Goal: Task Accomplishment & Management: Manage account settings

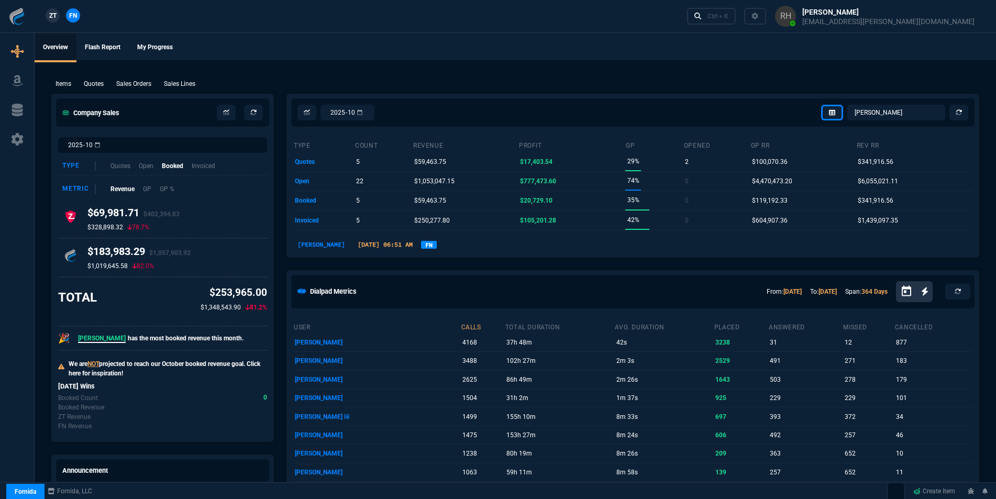
select select "16: [PERSON_NAME]"
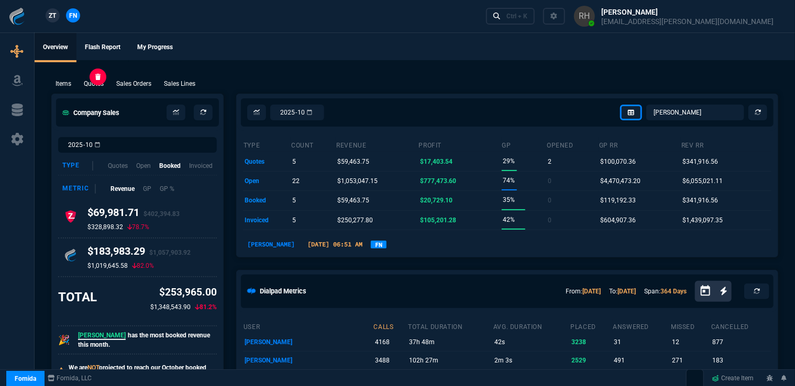
click at [94, 85] on p "Quotes" at bounding box center [94, 83] width 20 height 9
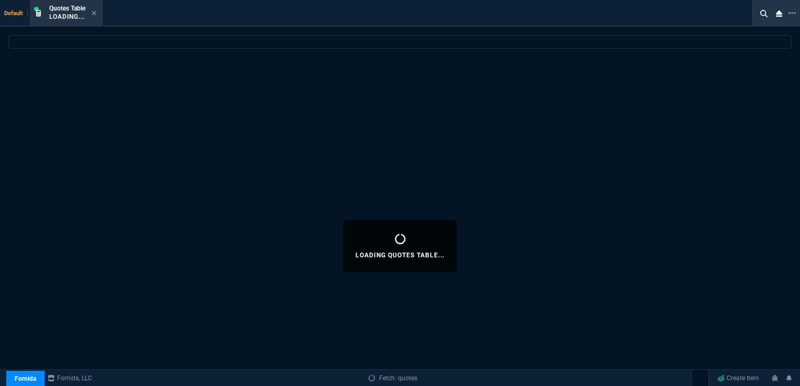
select select
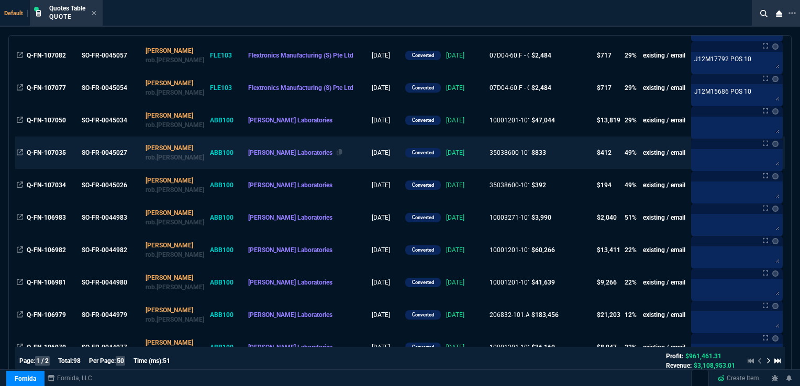
scroll to position [314, 0]
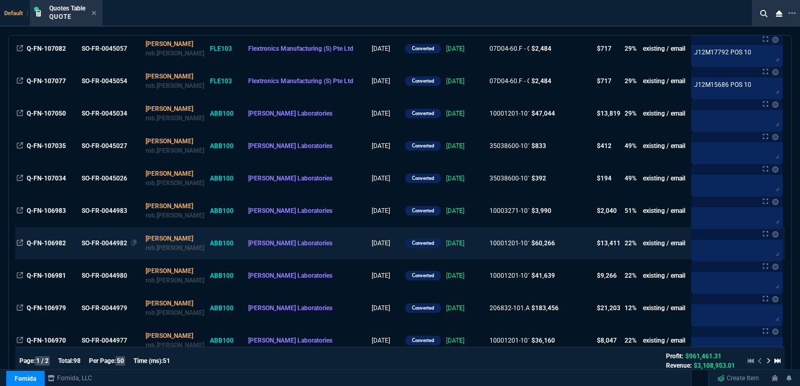
click at [121, 240] on div "SO-FR-0044982" at bounding box center [111, 243] width 58 height 9
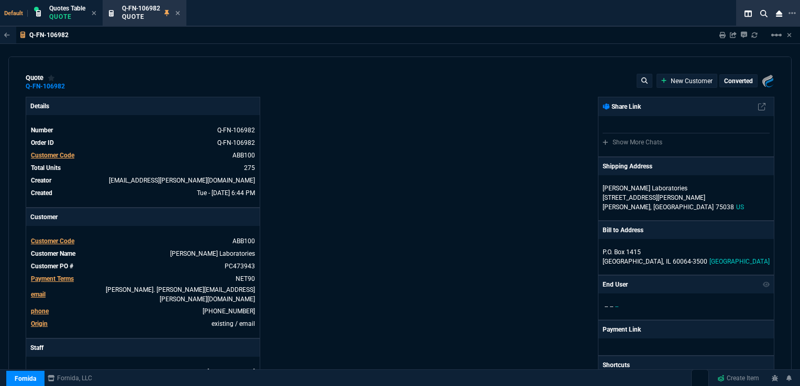
type input "26"
type input "58"
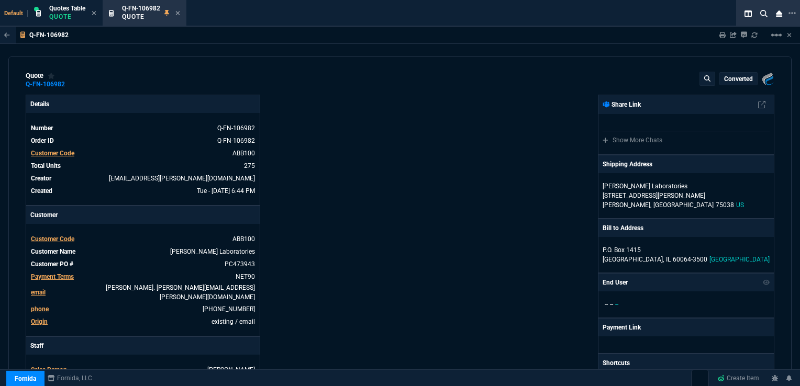
scroll to position [0, 0]
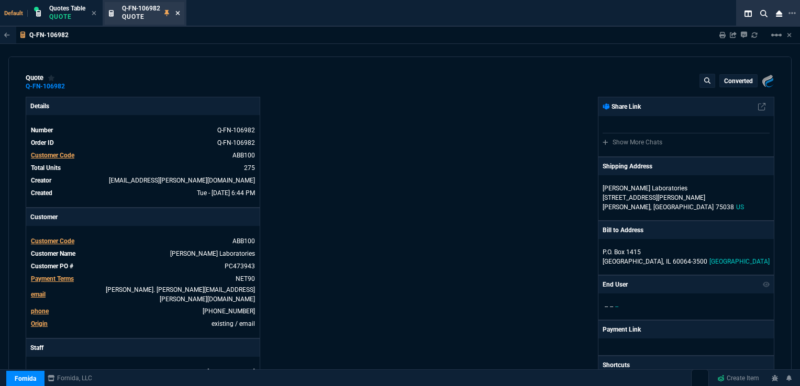
click at [179, 13] on icon at bounding box center [178, 13] width 4 height 4
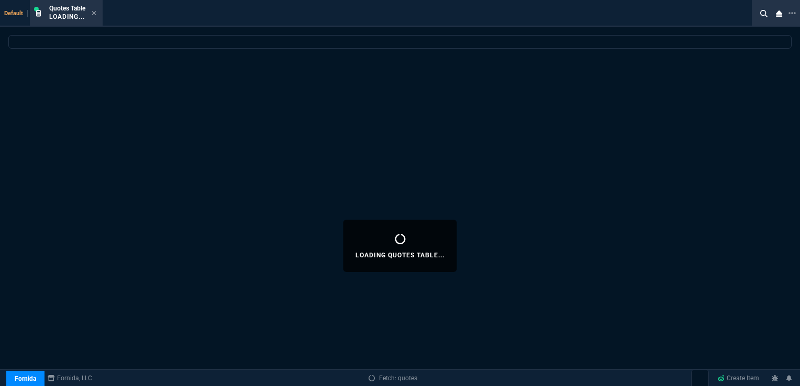
select select
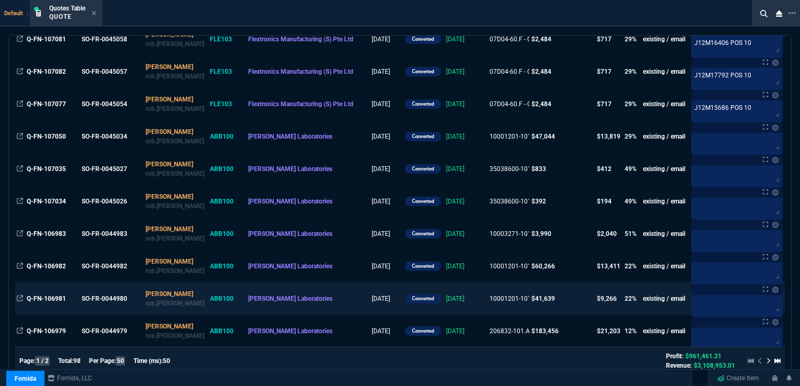
scroll to position [367, 0]
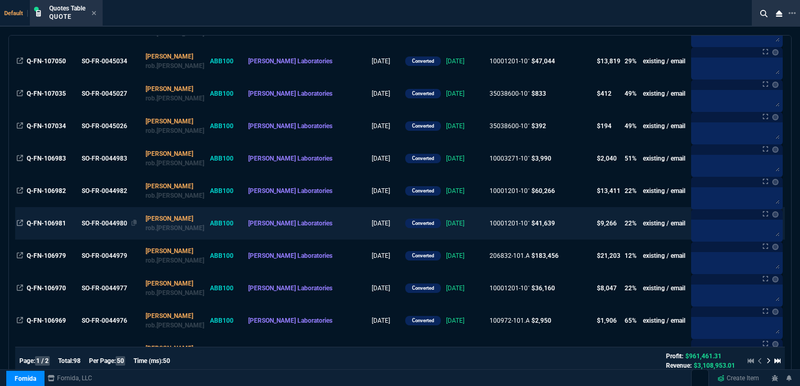
click at [114, 222] on div "SO-FR-0044980" at bounding box center [111, 223] width 58 height 9
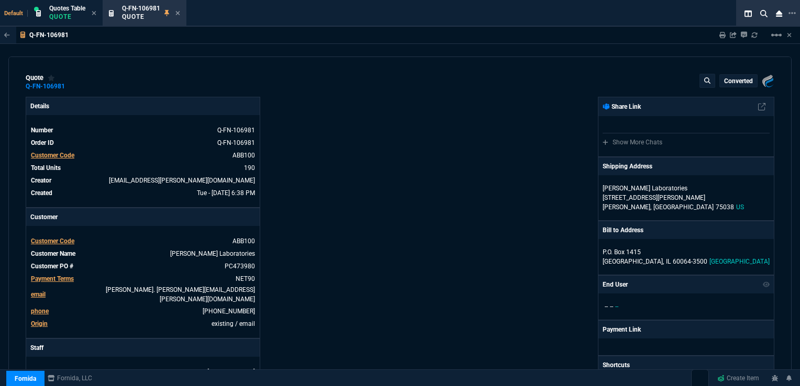
type input "26"
type input "58"
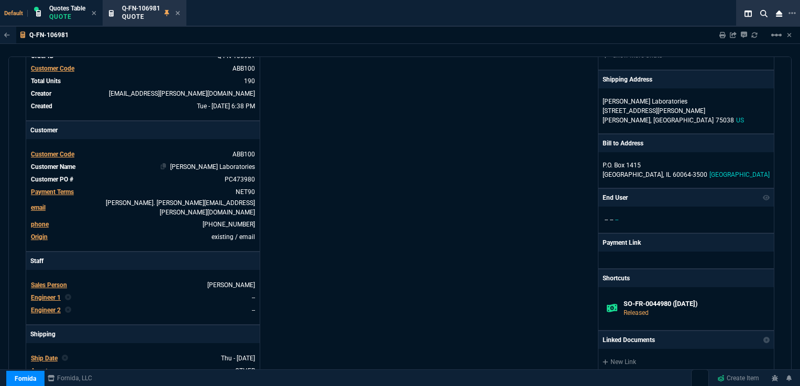
scroll to position [0, 0]
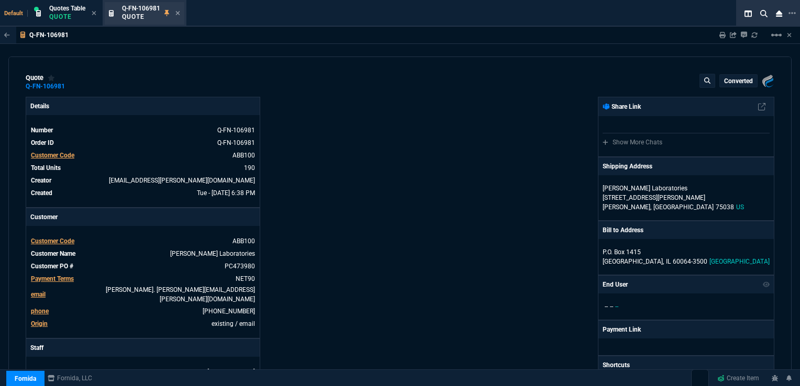
click at [182, 12] on div "Q-FN-106981 Quote" at bounding box center [145, 13] width 80 height 23
click at [181, 14] on div "Q-FN-106981 Quote" at bounding box center [145, 13] width 80 height 23
click at [179, 10] on fa-icon at bounding box center [177, 13] width 5 height 7
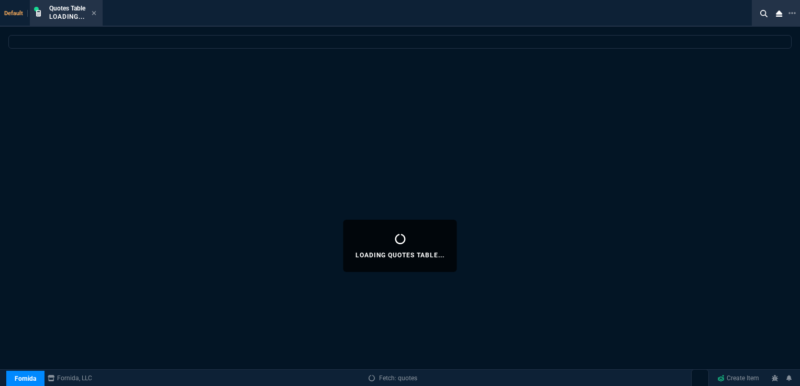
select select
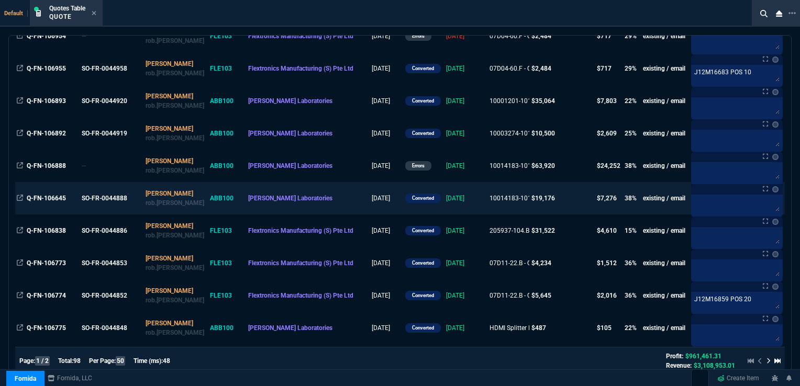
scroll to position [838, 0]
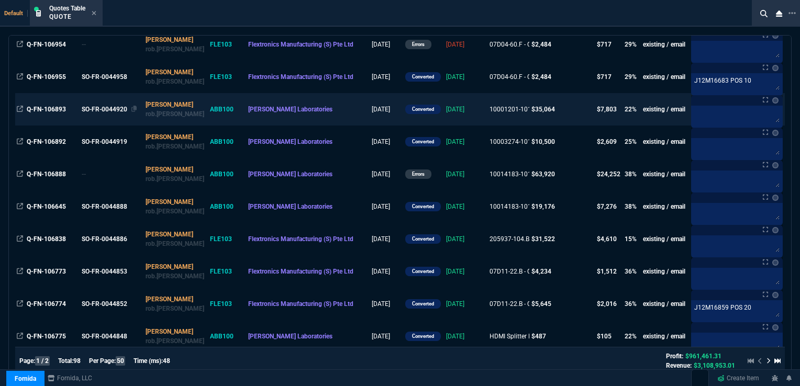
click at [110, 110] on div "SO-FR-0044920" at bounding box center [111, 109] width 58 height 9
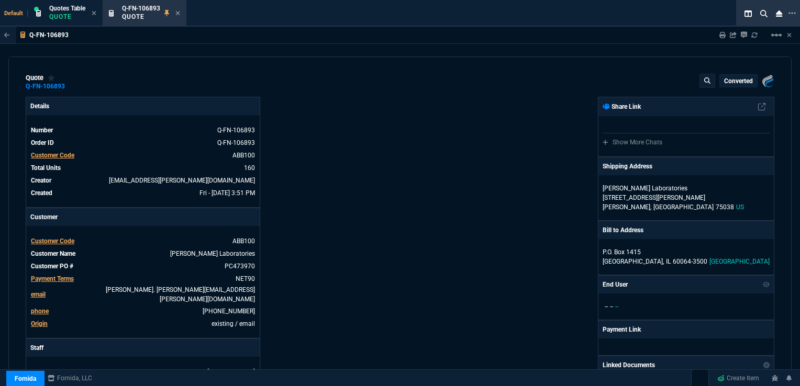
type input "26"
type input "58"
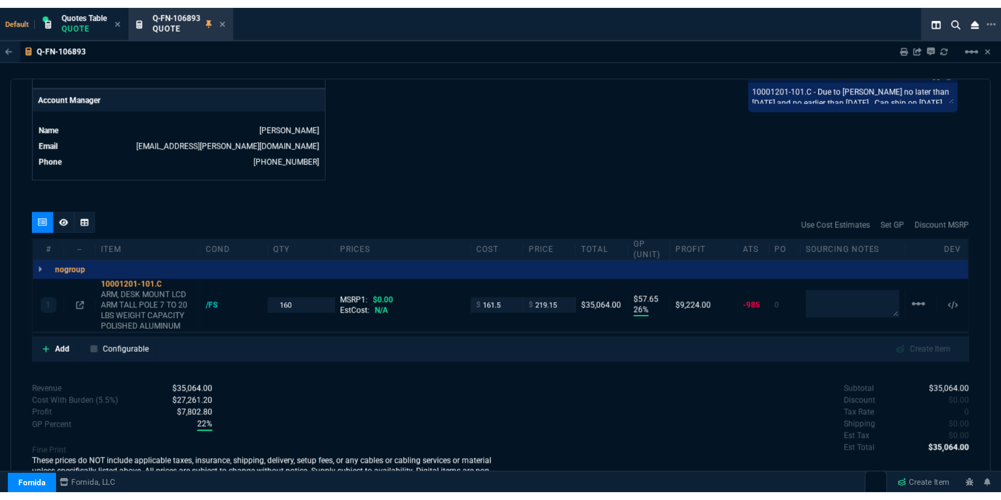
scroll to position [505, 0]
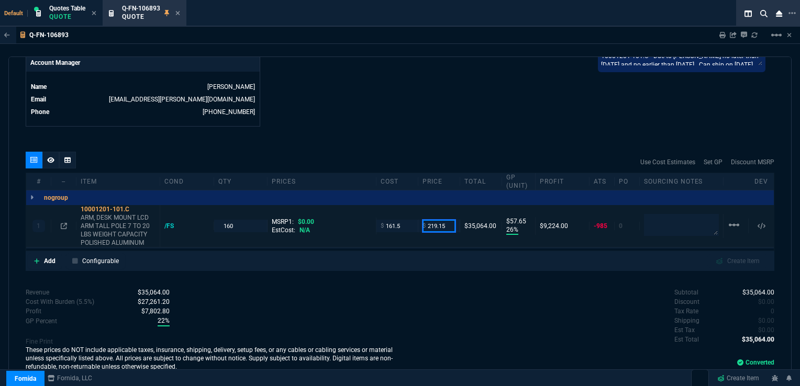
click at [439, 220] on input "219.15" at bounding box center [439, 226] width 33 height 12
click at [425, 220] on input "219.15" at bounding box center [439, 226] width 33 height 12
drag, startPoint x: 427, startPoint y: 216, endPoint x: 453, endPoint y: 213, distance: 25.8
click at [453, 220] on div "$ 219.15" at bounding box center [439, 226] width 42 height 12
click at [428, 133] on div "quote Q-FN-106893 converted Fornida, LLC [STREET_ADDRESS] Details Number Q-FN-1…" at bounding box center [399, 221] width 783 height 328
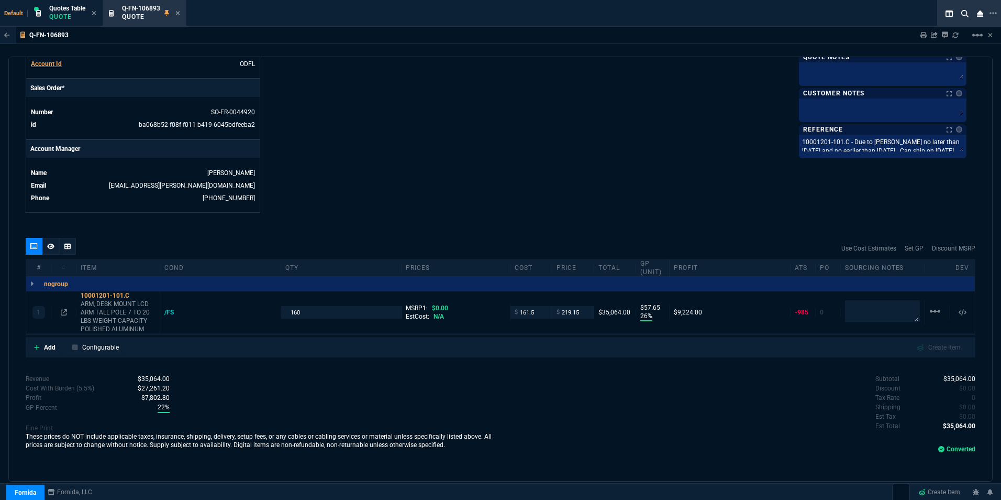
scroll to position [412, 0]
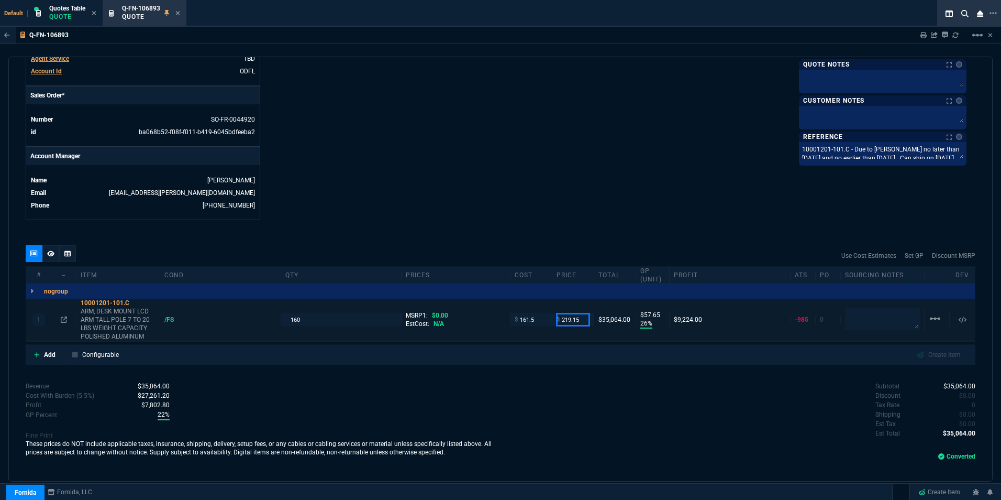
drag, startPoint x: 559, startPoint y: 312, endPoint x: 579, endPoint y: 312, distance: 19.9
click at [579, 313] on input "219.15" at bounding box center [573, 319] width 33 height 12
paste input "41.2"
type input "241.25"
click at [597, 220] on div "quote Q-FN-106893 converted Fornida, LLC [STREET_ADDRESS] Details Number Q-FN-1…" at bounding box center [500, 269] width 984 height 425
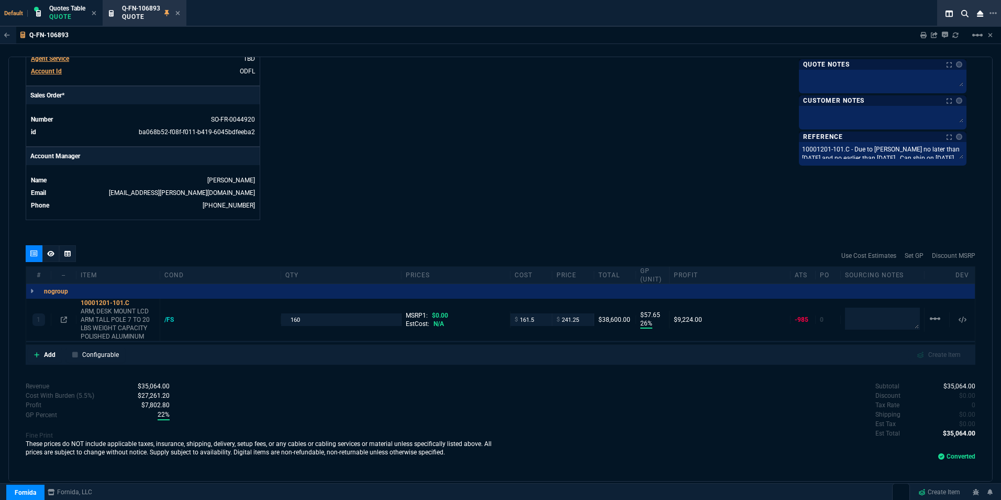
type input "241.25"
type input "33"
type input "80"
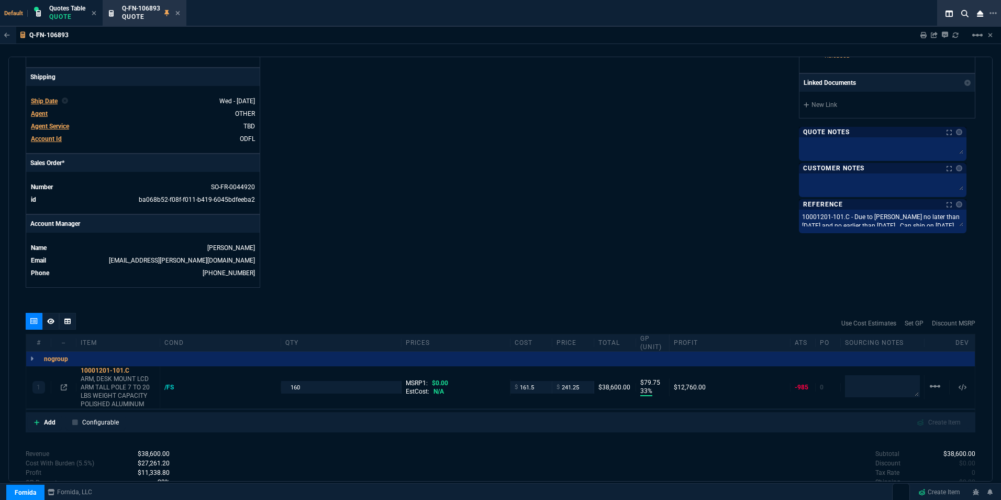
scroll to position [360, 0]
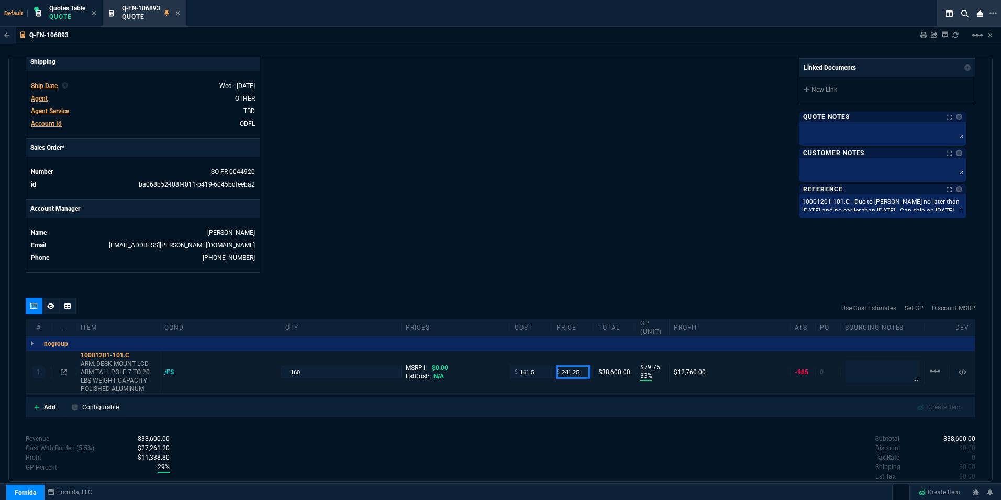
drag, startPoint x: 575, startPoint y: 364, endPoint x: 558, endPoint y: 364, distance: 16.8
click at [558, 365] on input "241.25" at bounding box center [573, 371] width 33 height 12
type input "219.15"
click at [585, 258] on div "Fornida, LLC [STREET_ADDRESS] Share Link Show More Chats Shipping Address [PERS…" at bounding box center [738, 4] width 475 height 535
type input "219.15"
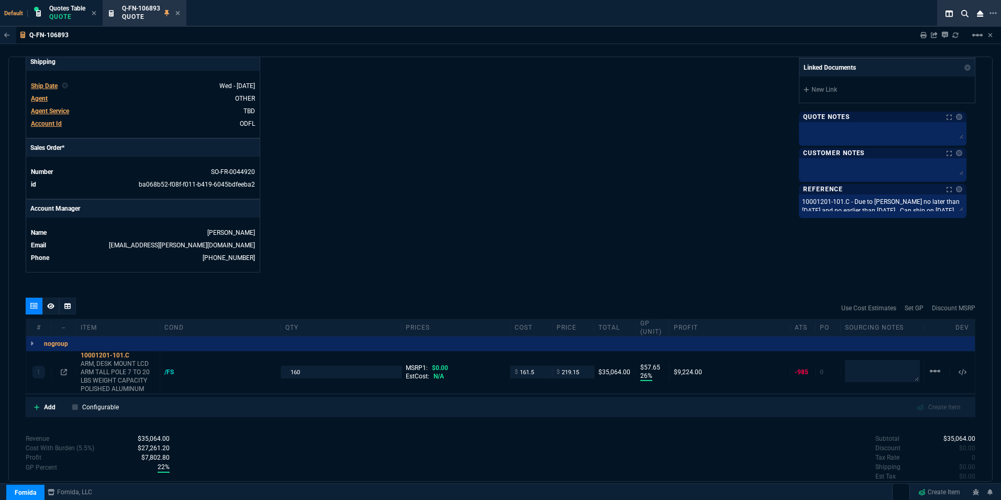
type input "26"
type input "58"
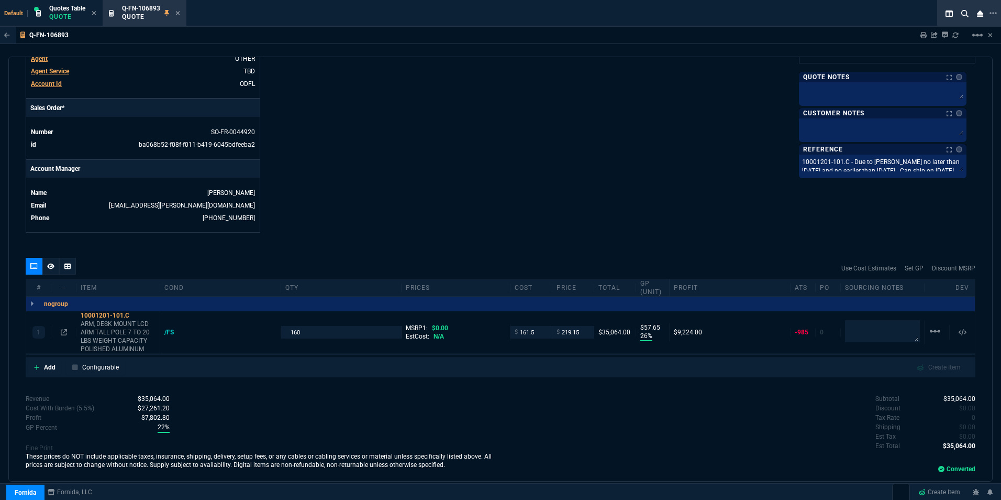
scroll to position [412, 0]
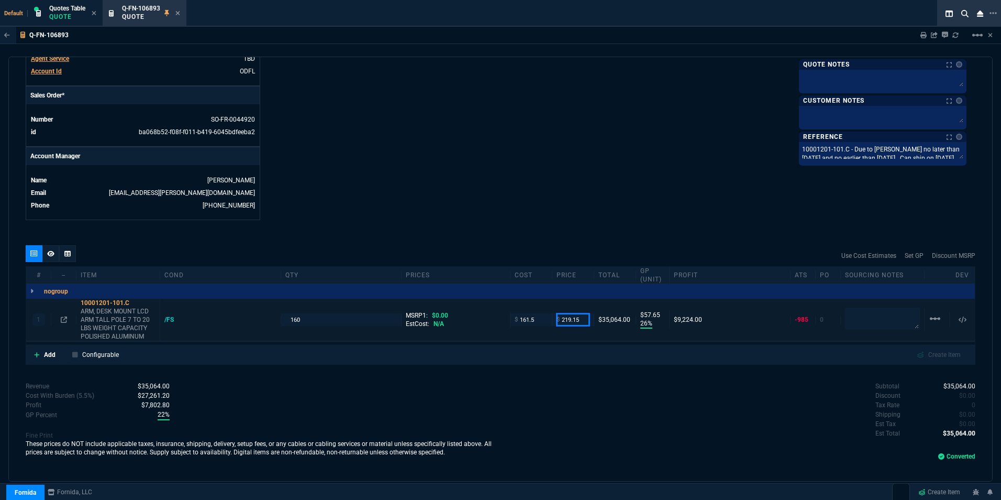
drag, startPoint x: 559, startPoint y: 309, endPoint x: 586, endPoint y: 309, distance: 27.2
click at [586, 313] on input "219.15" at bounding box center [573, 319] width 33 height 12
paste input "41.2"
type input "241.25"
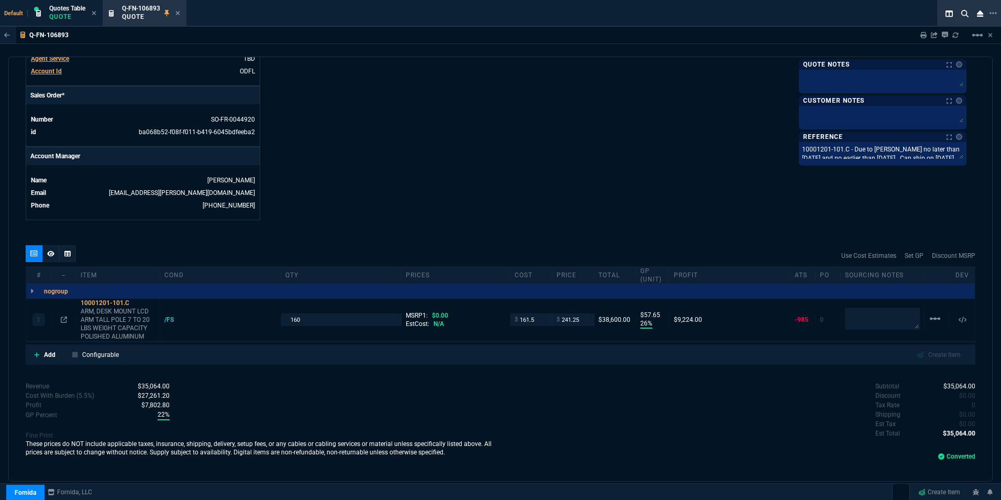
type input "241.25"
type input "33"
type input "80"
click at [180, 10] on icon at bounding box center [177, 13] width 5 height 6
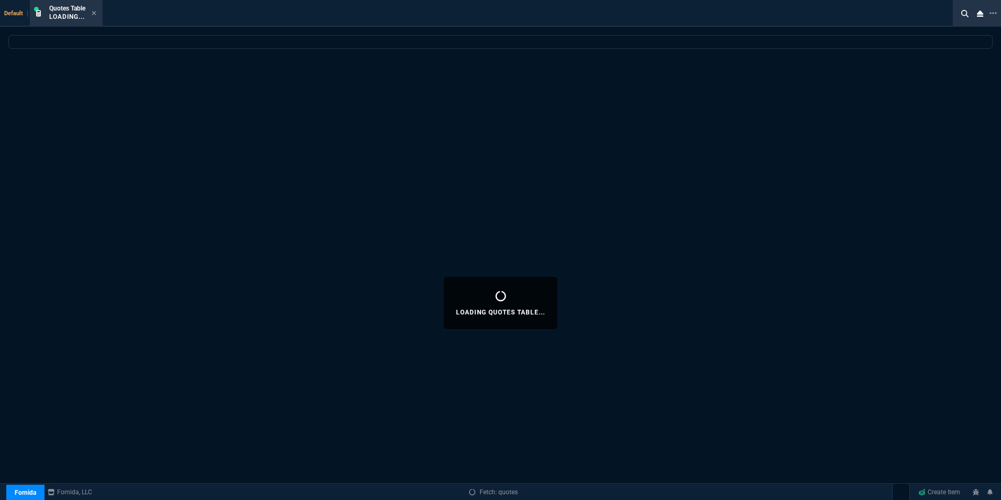
select select
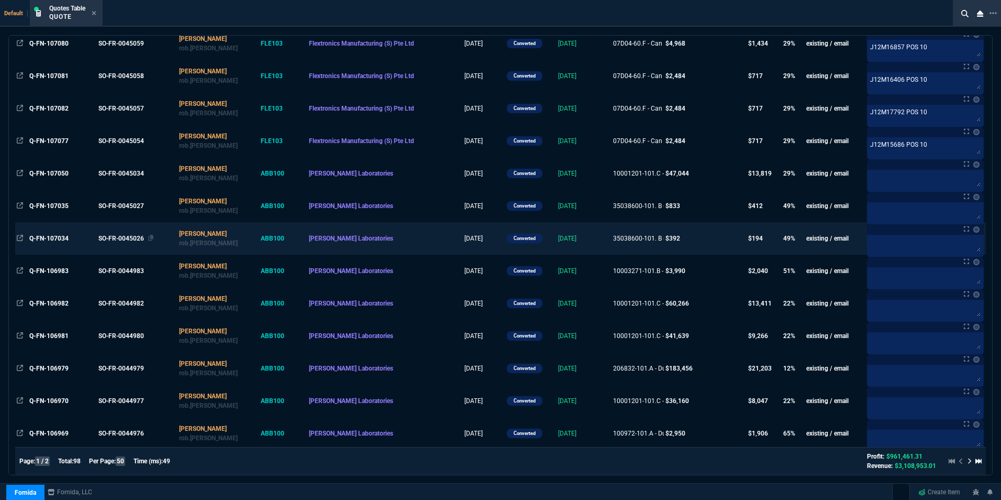
scroll to position [262, 0]
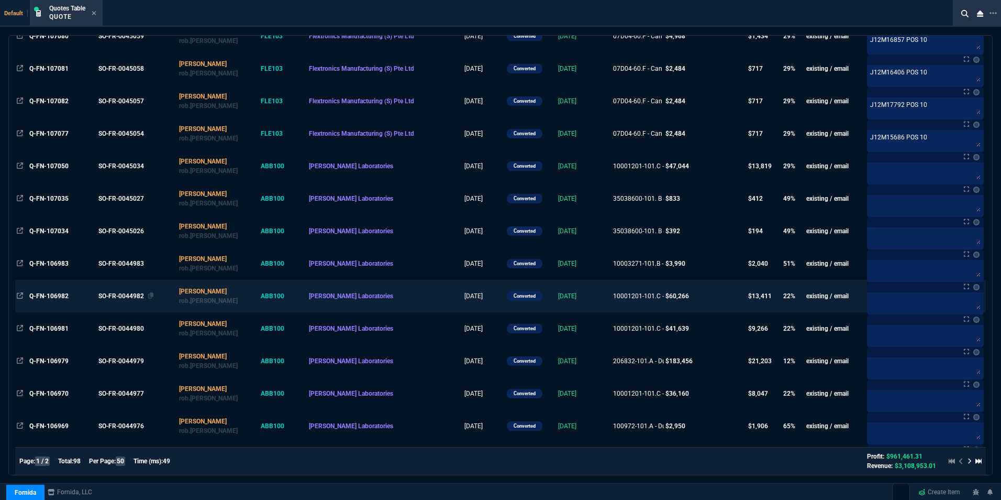
click at [134, 294] on div "SO-FR-0044982" at bounding box center [135, 295] width 75 height 9
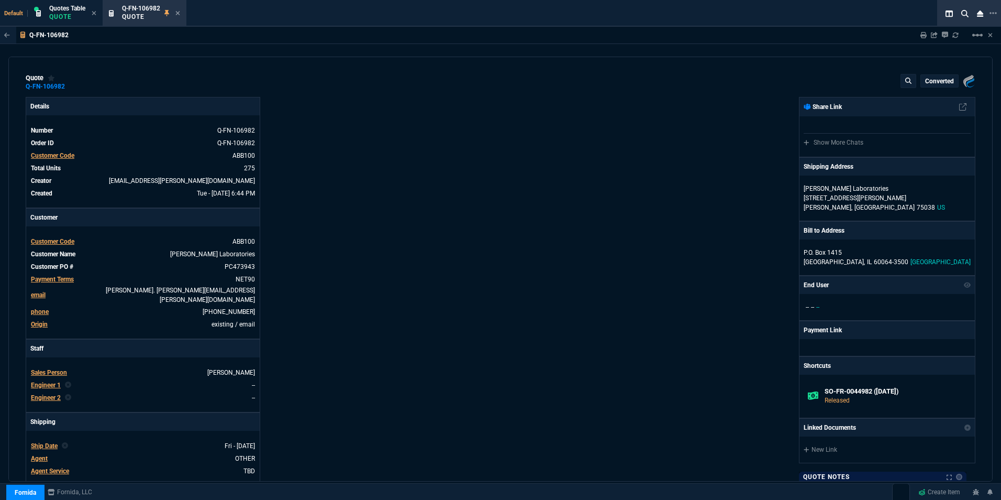
type input "26"
type input "58"
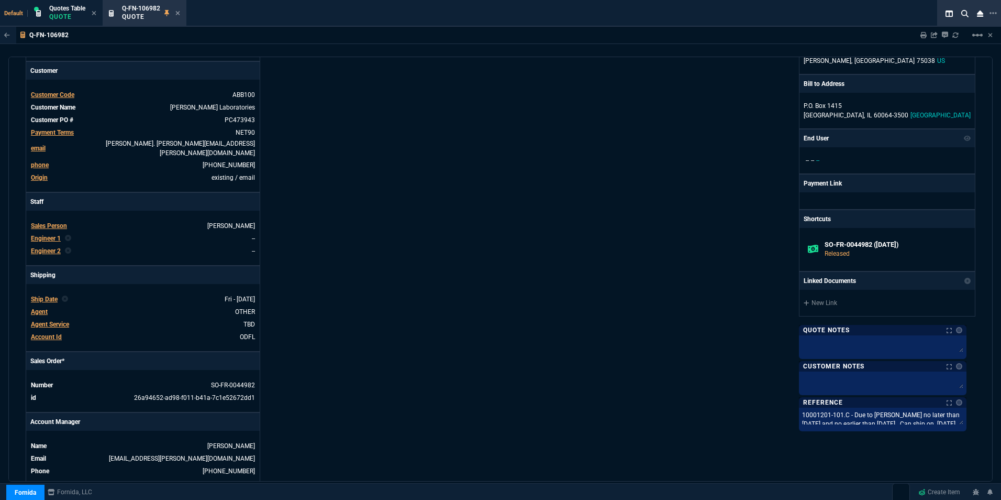
scroll to position [367, 0]
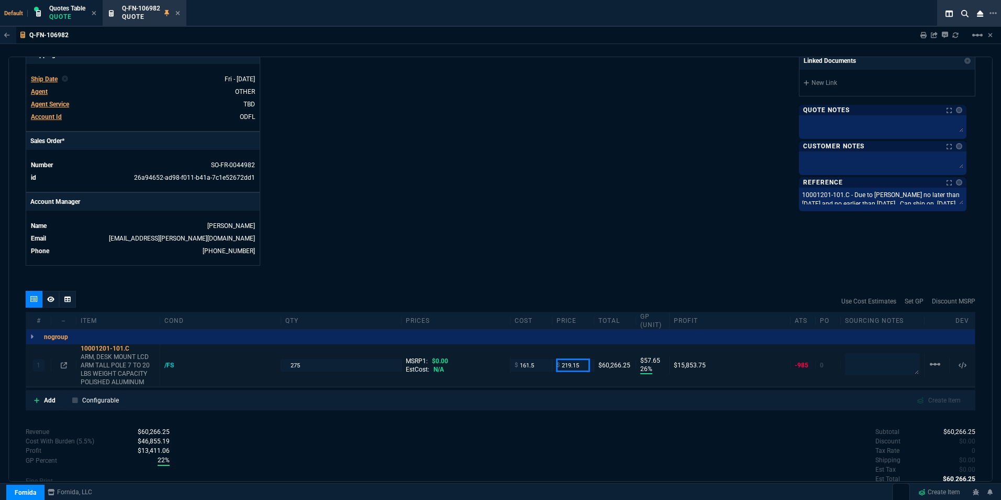
drag, startPoint x: 558, startPoint y: 357, endPoint x: 574, endPoint y: 353, distance: 16.5
click at [574, 359] on input "219.15" at bounding box center [573, 365] width 33 height 12
click at [578, 359] on input "219.15" at bounding box center [573, 365] width 33 height 12
drag, startPoint x: 578, startPoint y: 355, endPoint x: 559, endPoint y: 358, distance: 18.5
click at [559, 359] on input "219.15" at bounding box center [573, 365] width 33 height 12
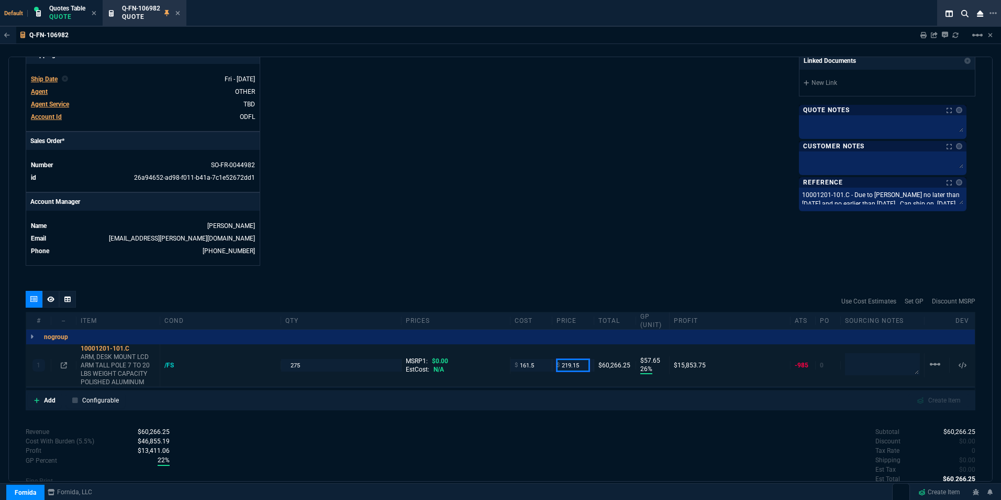
paste input "41.2"
type input "241.25"
type input "33"
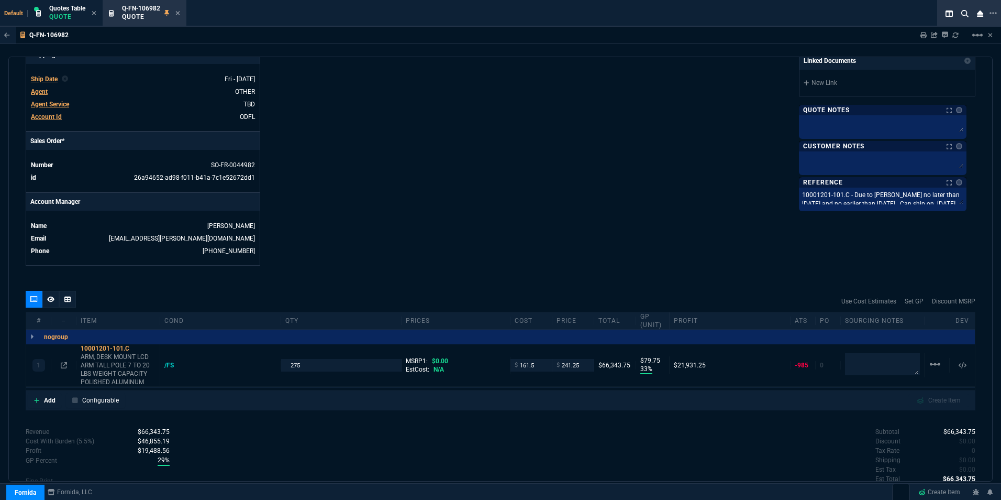
type input "80"
click at [179, 10] on icon at bounding box center [177, 13] width 5 height 6
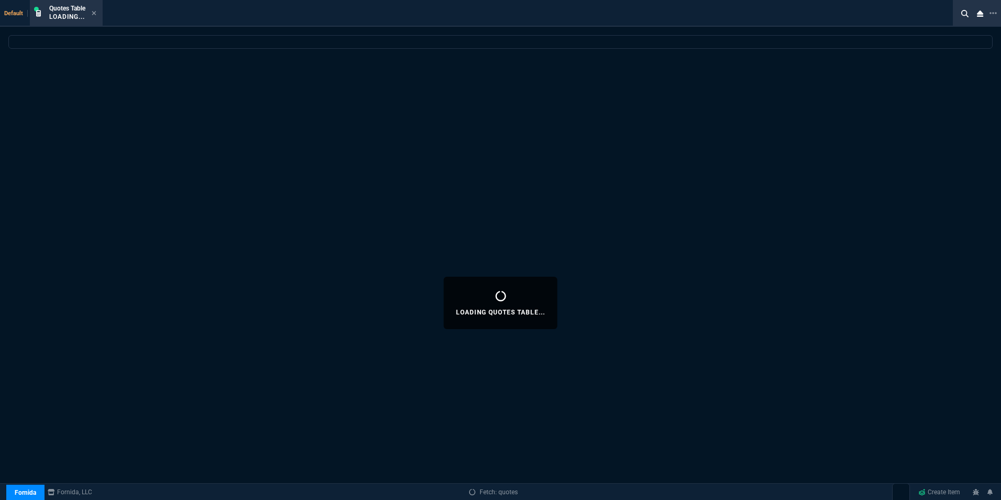
select select
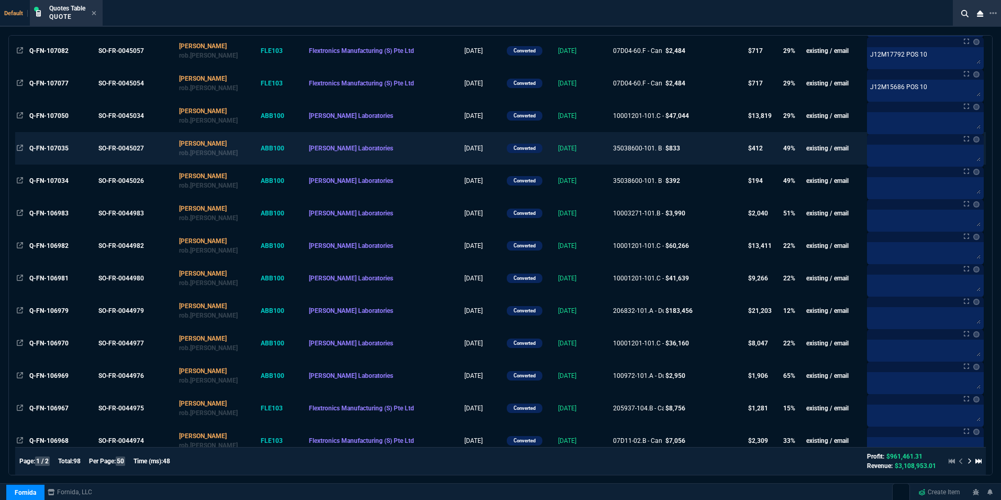
scroll to position [314, 0]
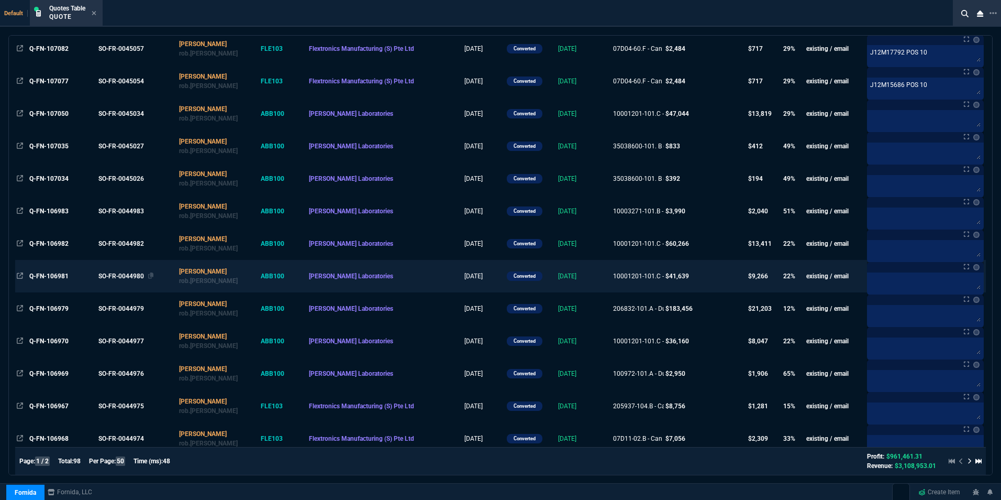
click at [115, 272] on div "SO-FR-0044980" at bounding box center [135, 275] width 75 height 9
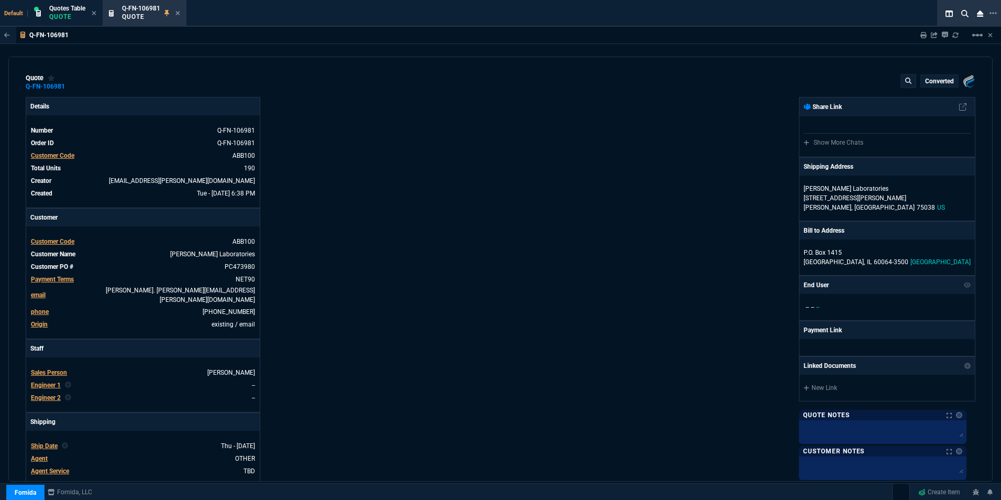
type input "26"
type input "58"
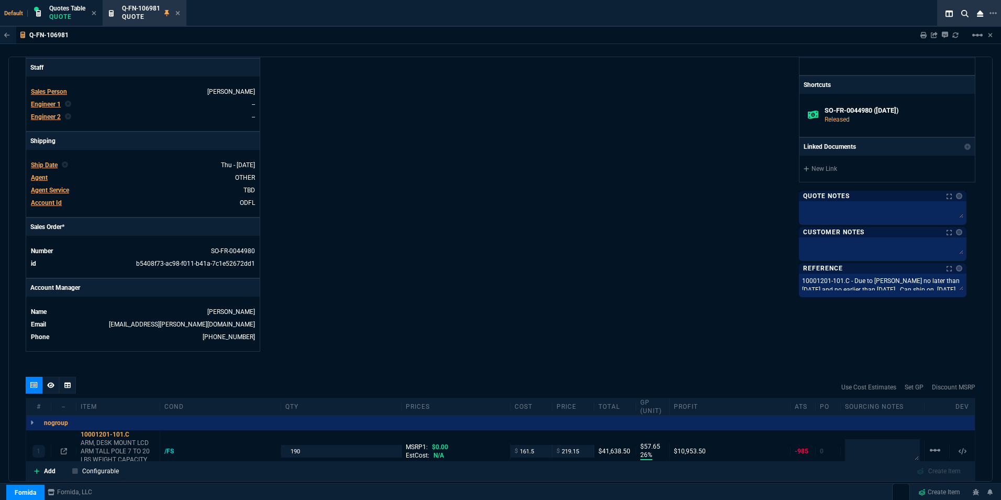
scroll to position [367, 0]
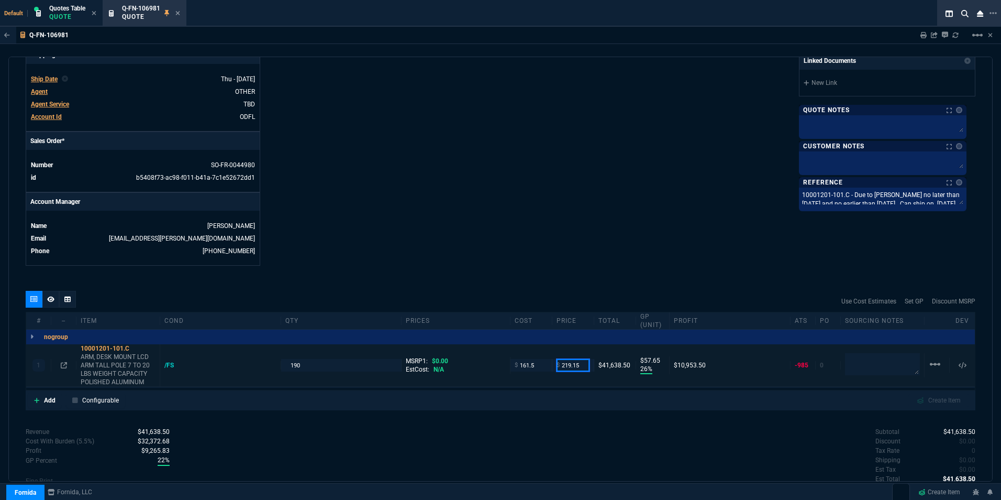
drag, startPoint x: 559, startPoint y: 359, endPoint x: 578, endPoint y: 357, distance: 19.5
click at [578, 359] on input "219.15" at bounding box center [573, 365] width 33 height 12
paste input "41.2"
type input "241.25"
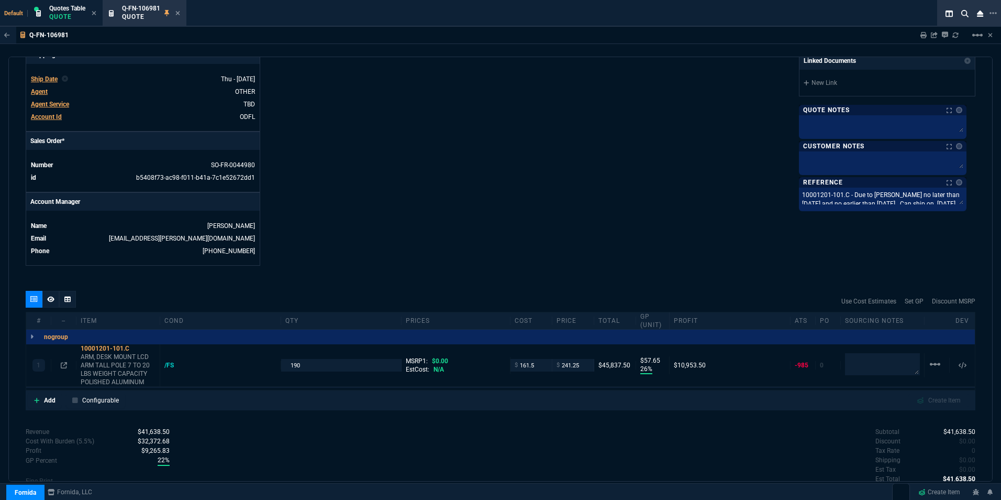
type input "241.25"
type input "33"
type input "80"
click at [179, 13] on icon at bounding box center [178, 13] width 4 height 4
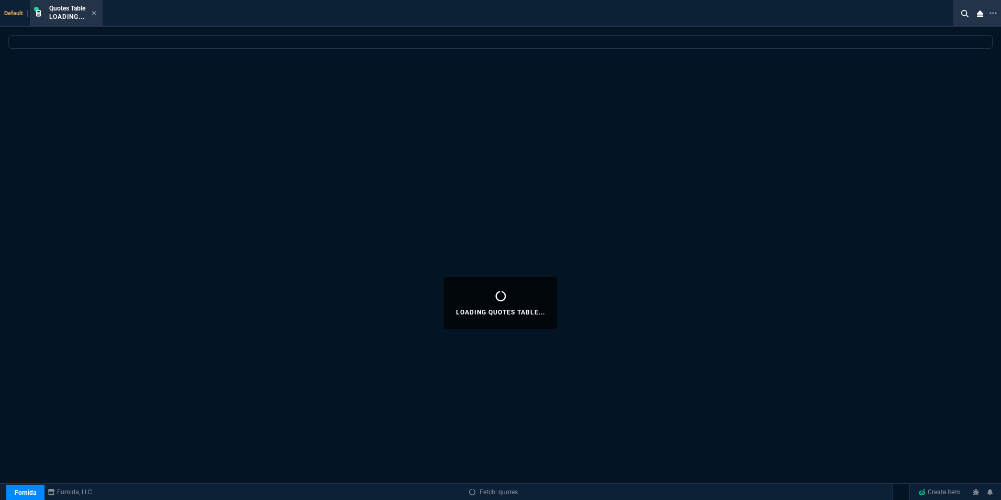
select select
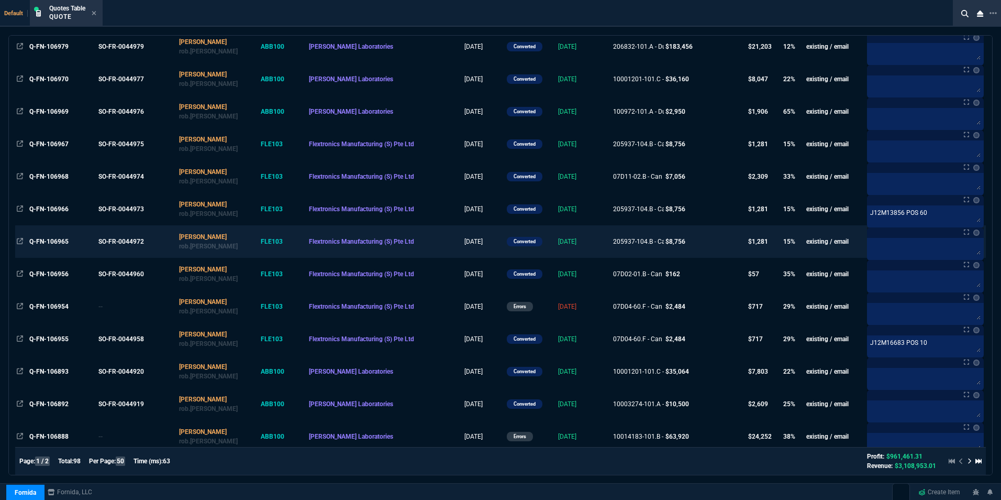
scroll to position [628, 0]
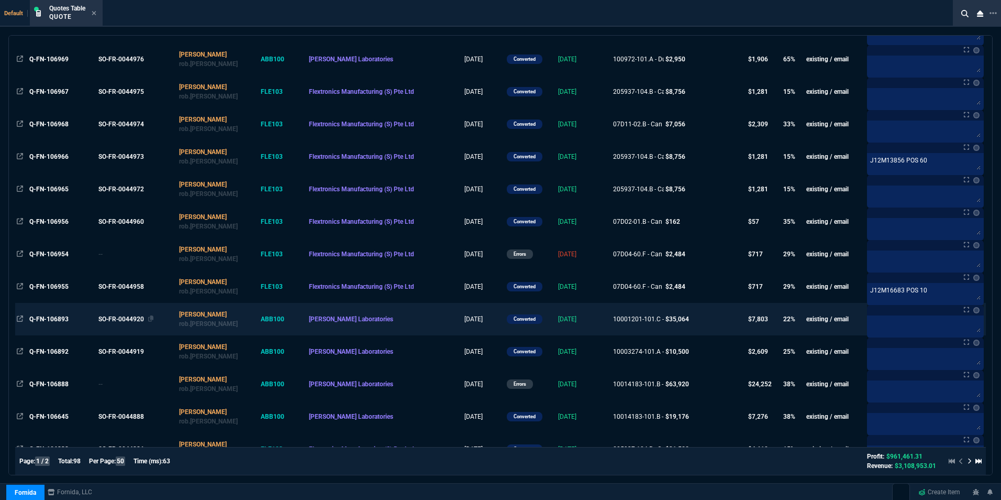
click at [136, 316] on div "SO-FR-0044920" at bounding box center [135, 318] width 75 height 9
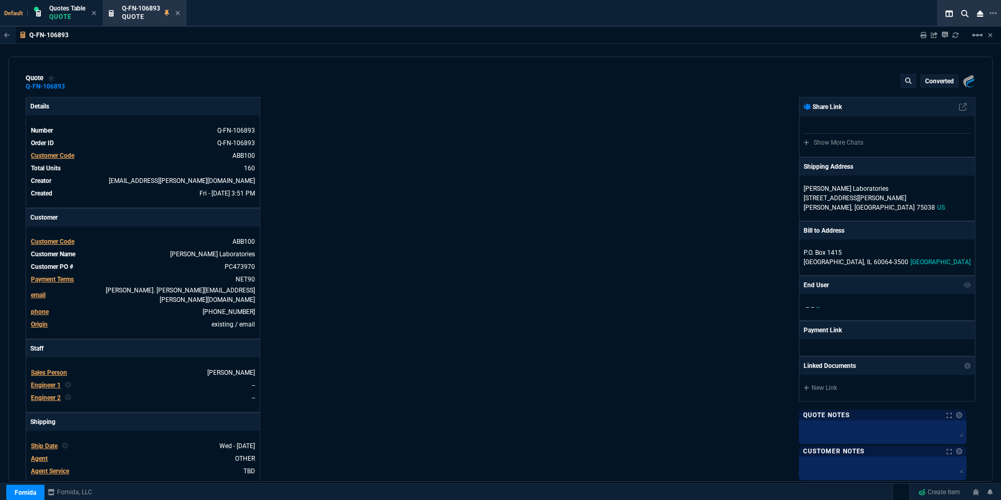
type input "33"
type input "80"
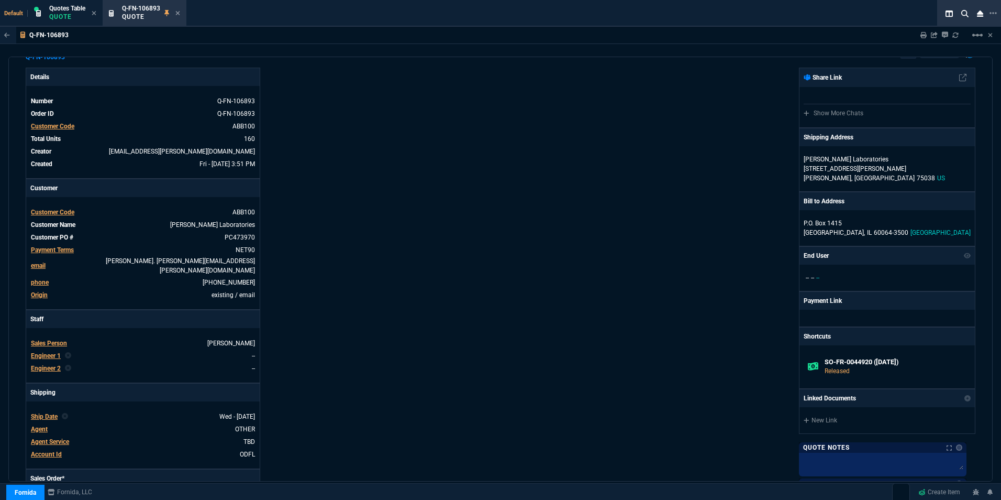
scroll to position [0, 0]
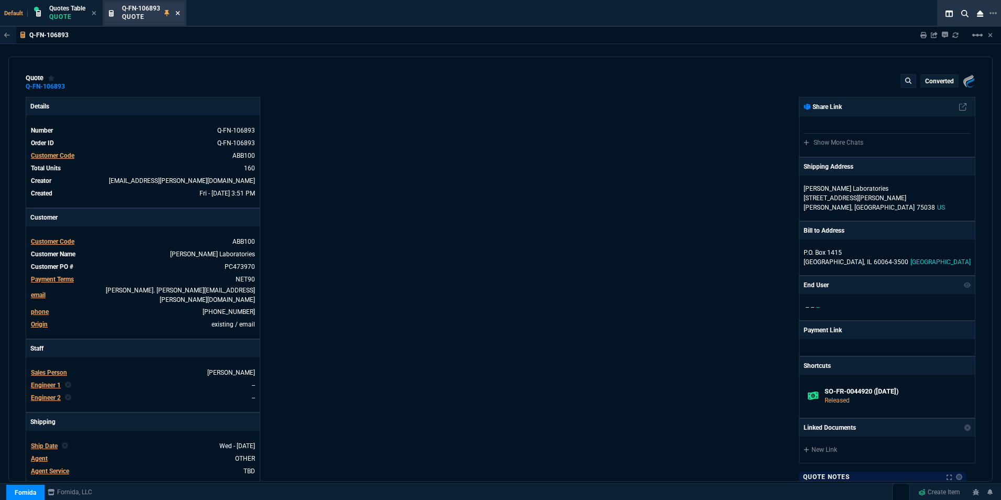
click at [177, 13] on icon at bounding box center [177, 13] width 5 height 6
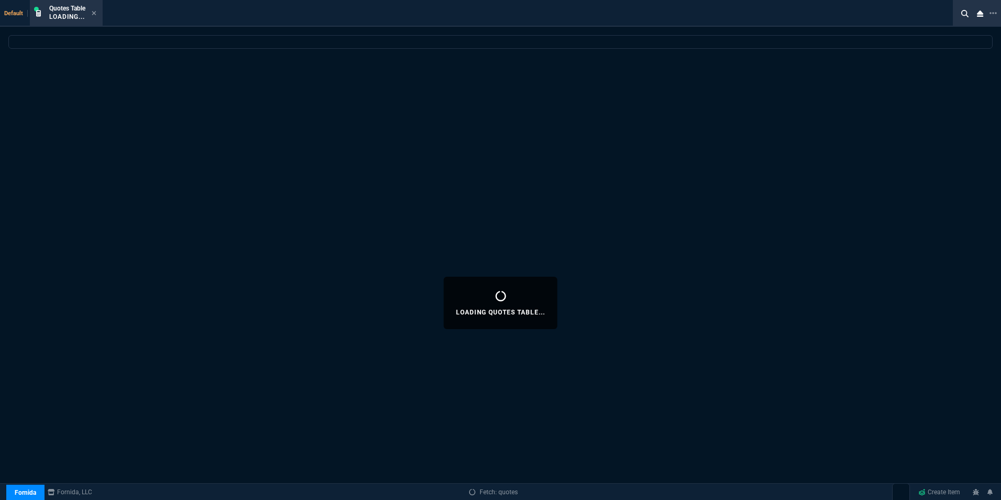
select select
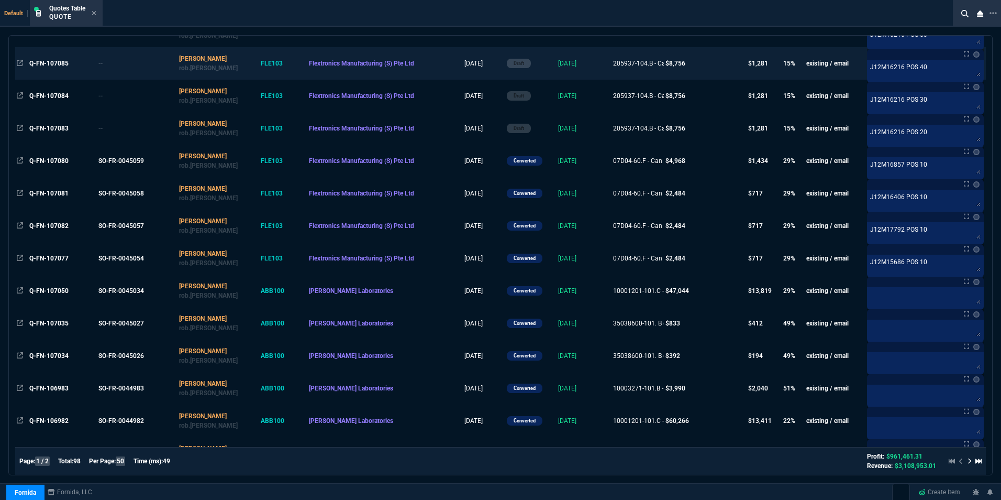
scroll to position [209, 0]
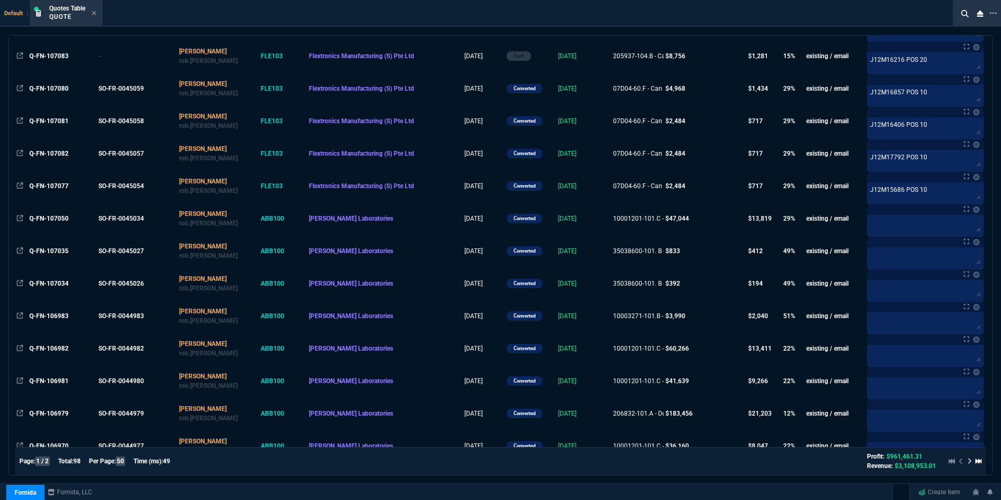
click at [975, 459] on icon at bounding box center [978, 461] width 6 height 6
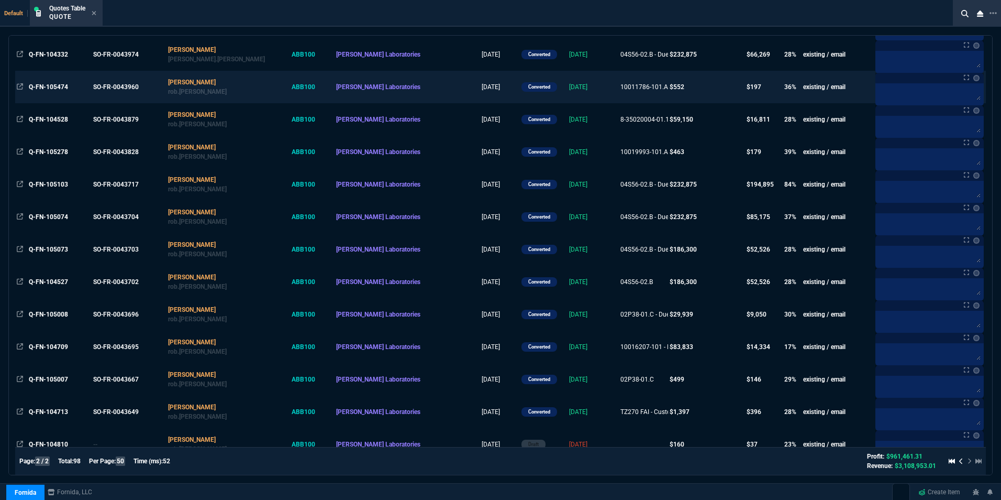
scroll to position [733, 0]
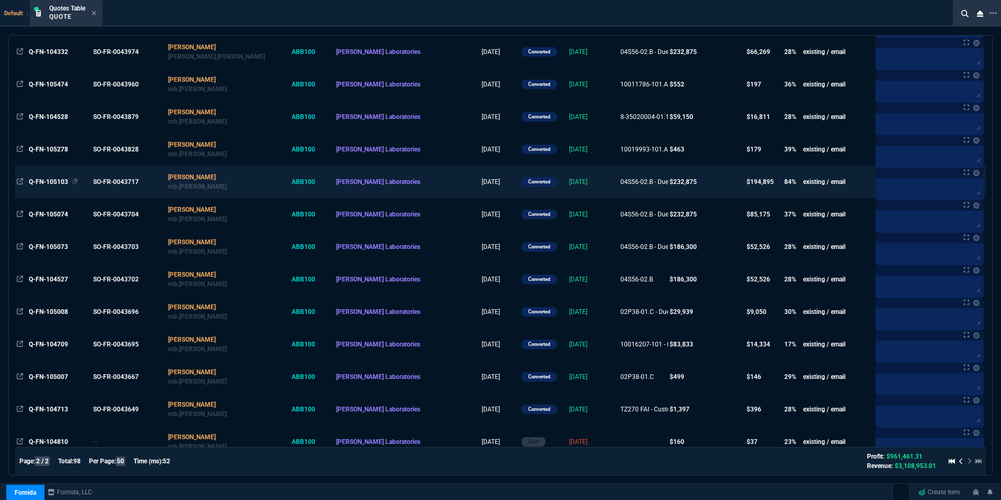
click at [55, 183] on span "Q-FN-105103" at bounding box center [48, 181] width 39 height 7
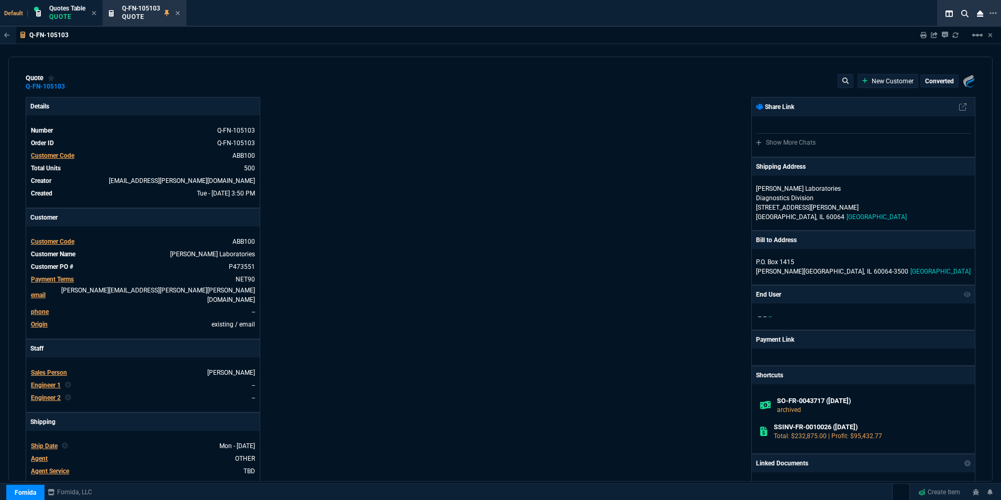
type input "42"
type input "194"
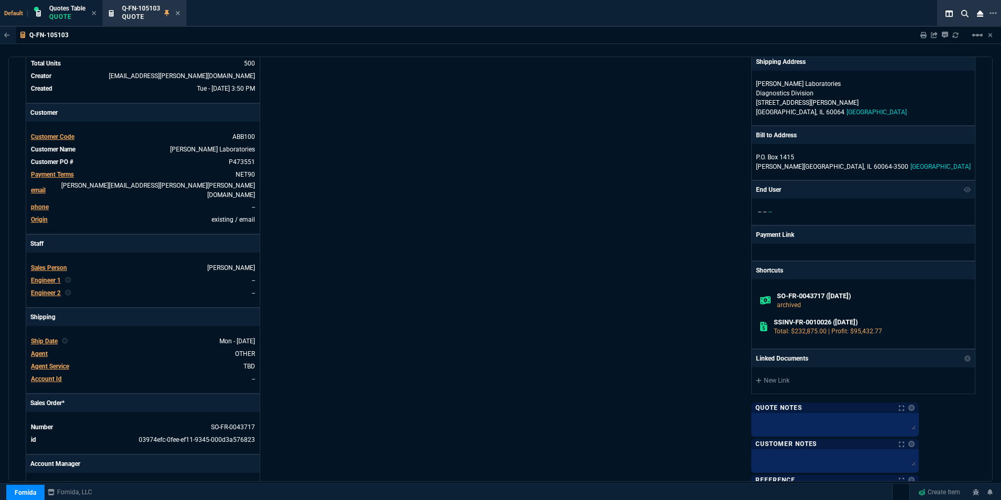
scroll to position [0, 0]
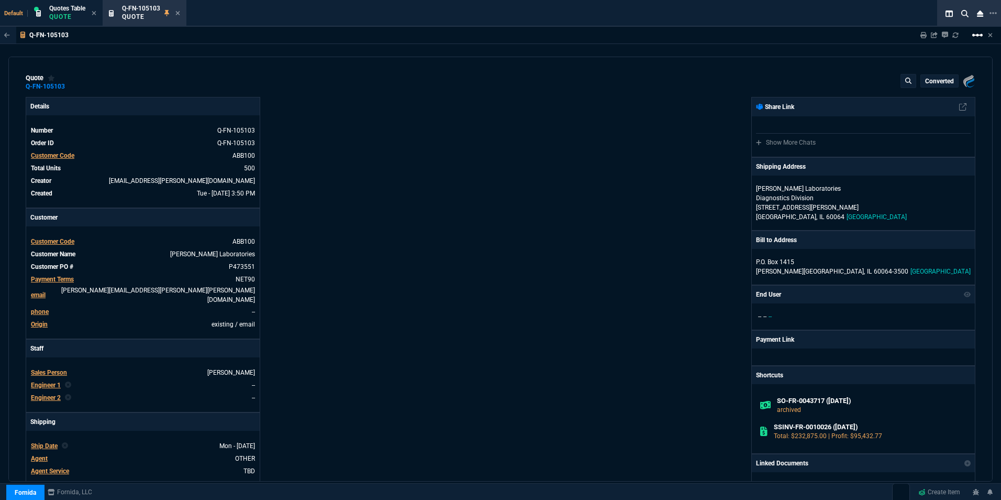
click at [978, 34] on mat-icon "linear_scale" at bounding box center [977, 35] width 13 height 13
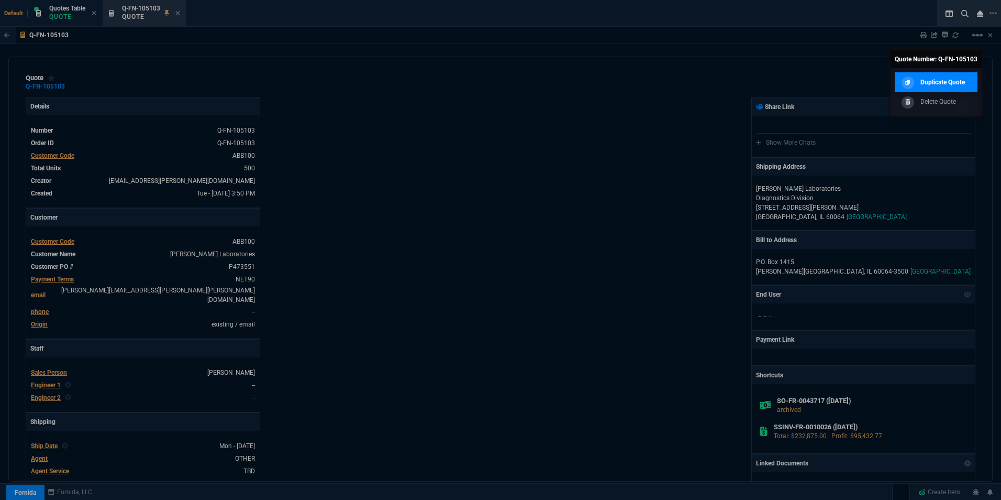
click at [934, 79] on p "Duplicate Quote" at bounding box center [942, 81] width 45 height 9
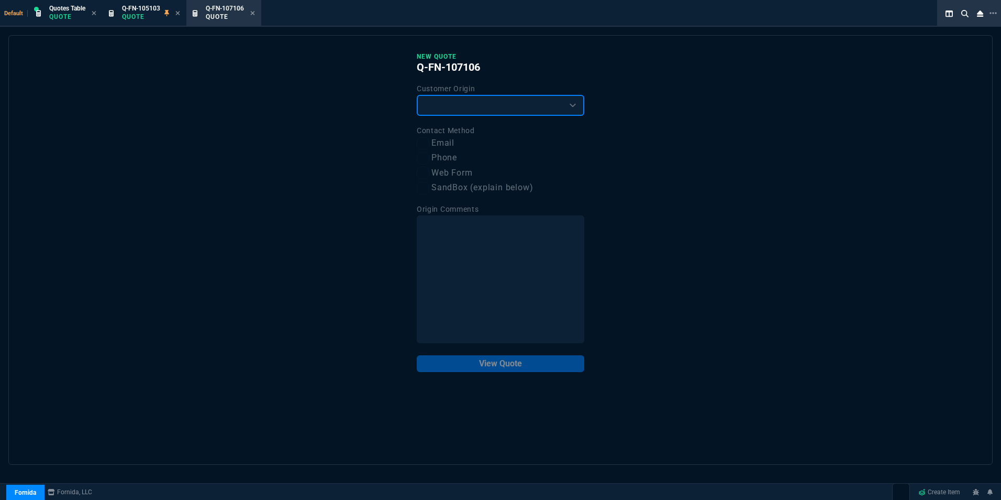
click at [465, 96] on select "Existing Customer Amazon Lead (first order) Website Lead (first order) Called (…" at bounding box center [501, 105] width 168 height 21
select select "existing"
click at [417, 95] on select "Existing Customer Amazon Lead (first order) Website Lead (first order) Called (…" at bounding box center [501, 105] width 168 height 21
click at [421, 146] on input "Email" at bounding box center [423, 143] width 13 height 13
checkbox input "true"
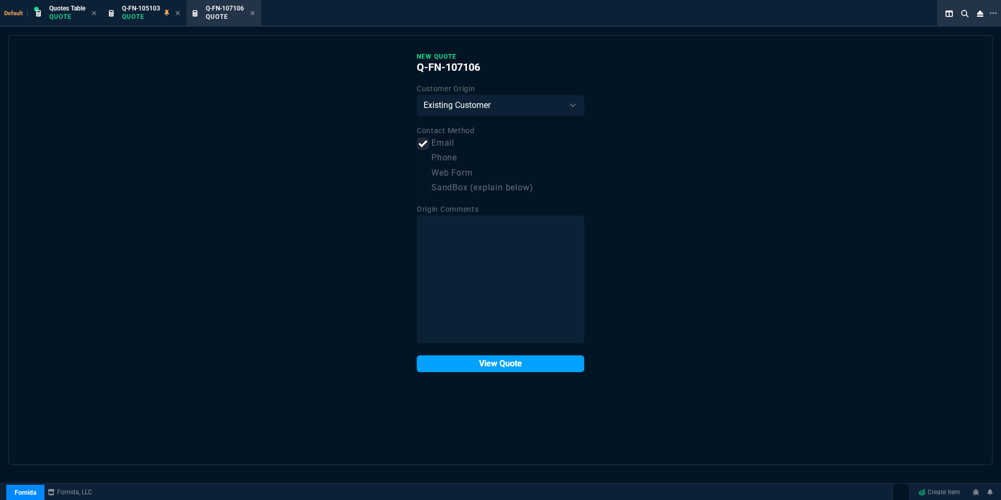
click at [493, 368] on button "View Quote" at bounding box center [501, 363] width 168 height 17
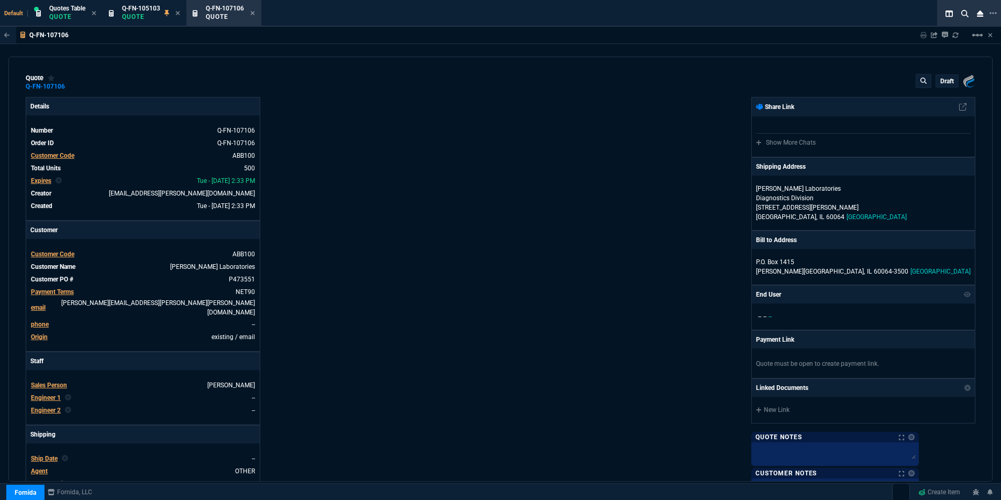
type input "42"
type input "194"
click at [187, 181] on nx-icon at bounding box center [192, 180] width 10 height 7
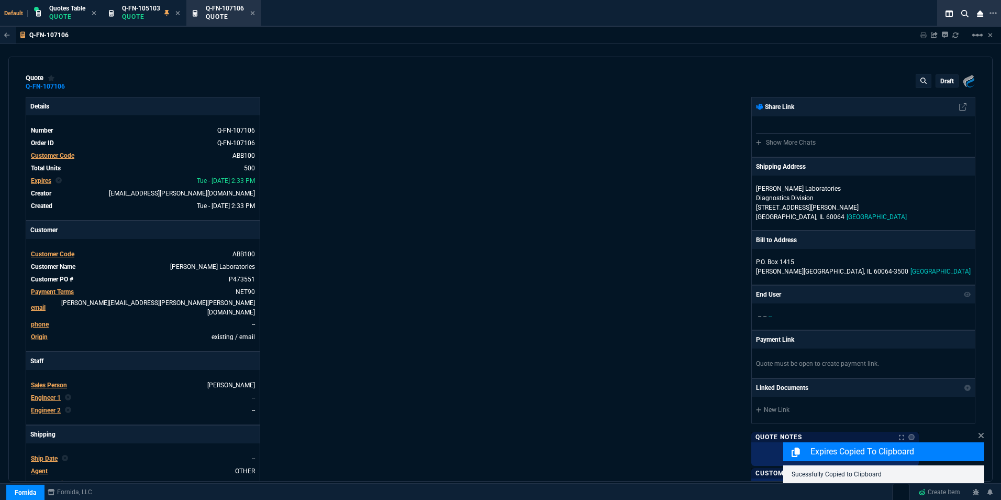
click at [46, 176] on div "Expires" at bounding box center [41, 180] width 20 height 9
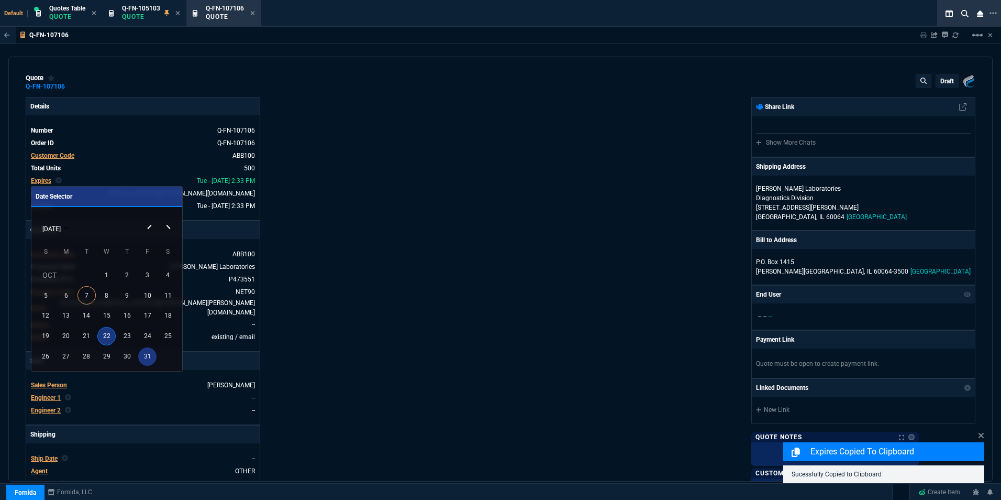
click at [151, 353] on div "31" at bounding box center [147, 356] width 18 height 18
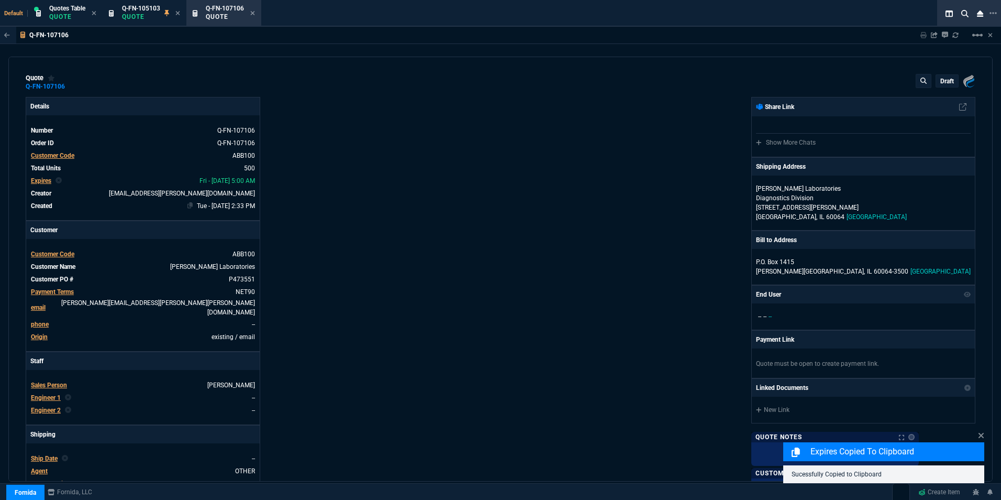
type input "42"
type input "194"
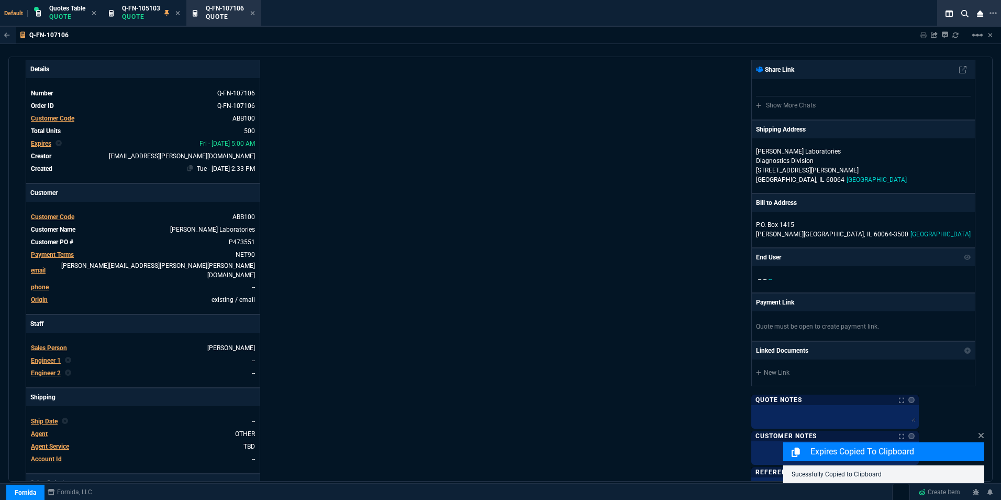
scroll to position [52, 0]
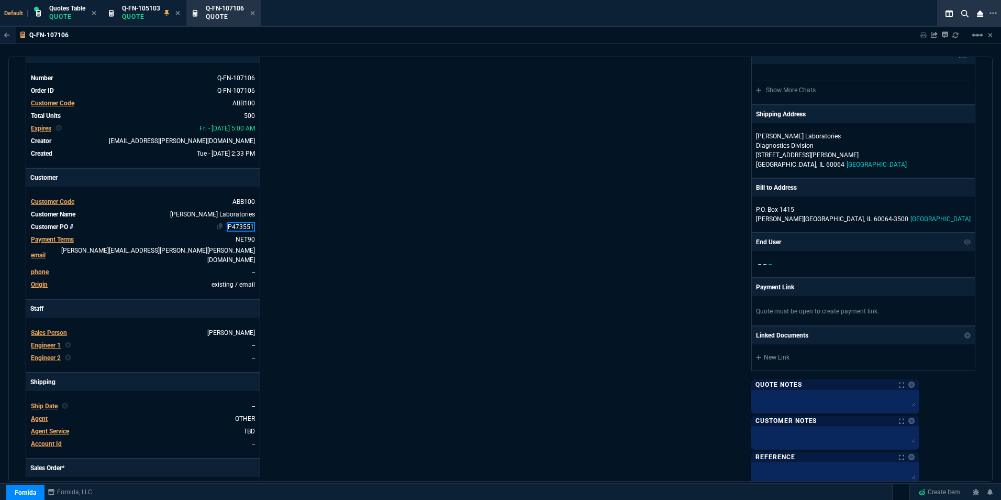
click at [234, 227] on link "P473551" at bounding box center [241, 226] width 28 height 9
drag, startPoint x: 253, startPoint y: 225, endPoint x: 226, endPoint y: 225, distance: 27.2
click at [227, 225] on link "P473551" at bounding box center [241, 226] width 28 height 9
paste link
click at [299, 238] on div "Details Number Q-FN-107106 Order ID Q-FN-107106 Customer Code ABB100 Total Unit…" at bounding box center [263, 319] width 475 height 548
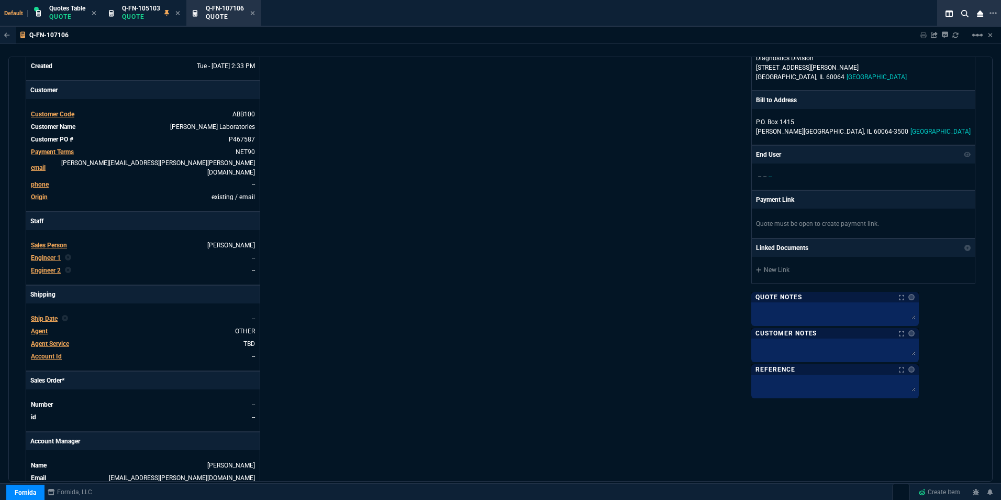
scroll to position [157, 0]
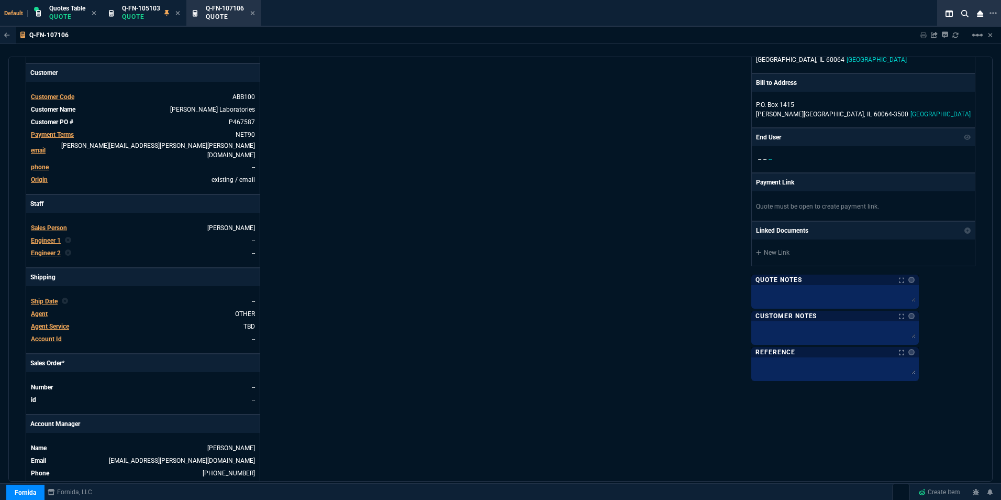
click at [52, 297] on span "Ship Date" at bounding box center [44, 300] width 27 height 7
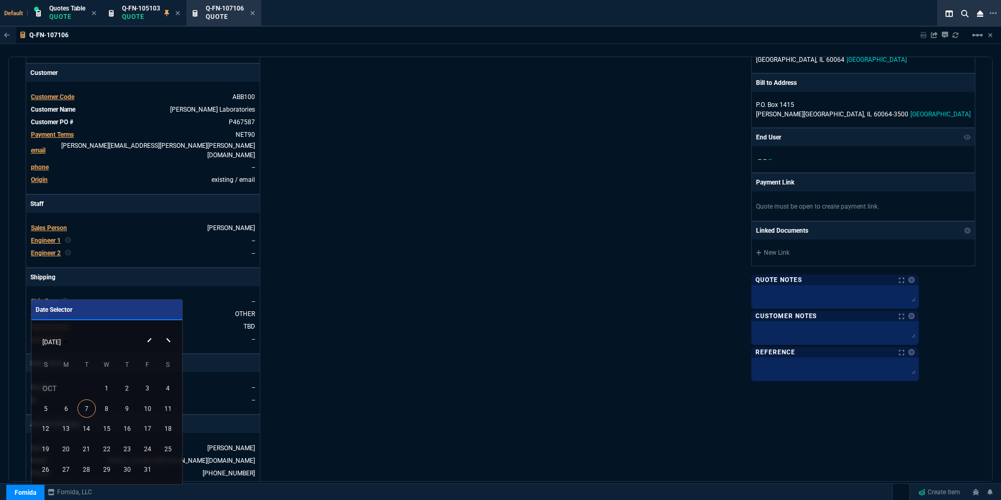
click at [165, 339] on div "[DATE]" at bounding box center [107, 341] width 146 height 20
click at [166, 339] on div "[DATE]" at bounding box center [107, 341] width 146 height 20
click at [168, 331] on button "Next month" at bounding box center [169, 331] width 21 height 0
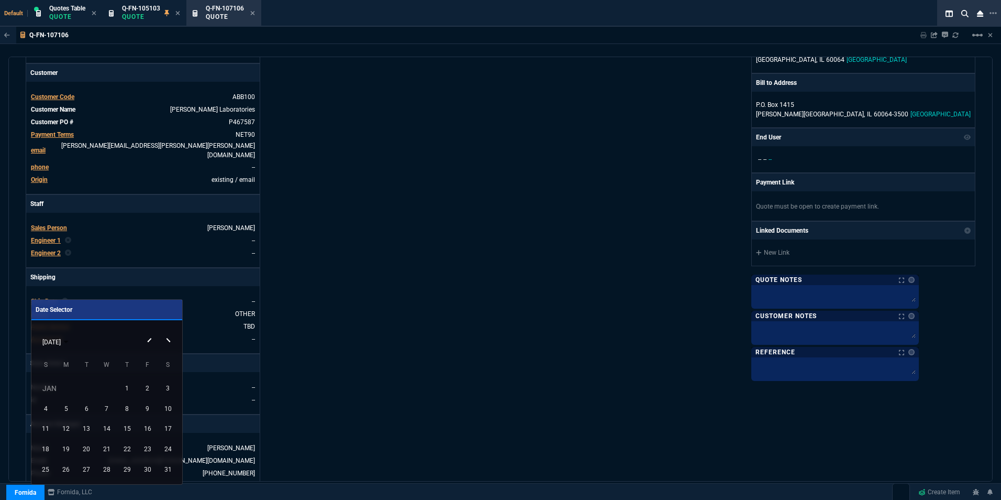
click at [168, 331] on button "Next month" at bounding box center [169, 331] width 21 height 0
click at [105, 407] on div "8" at bounding box center [106, 408] width 18 height 18
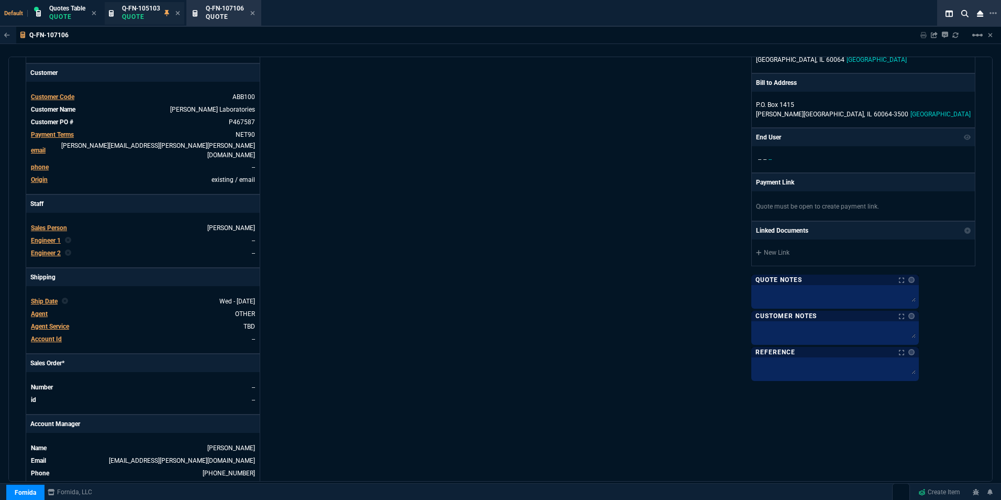
click at [134, 6] on span "Q-FN-105103" at bounding box center [141, 8] width 38 height 7
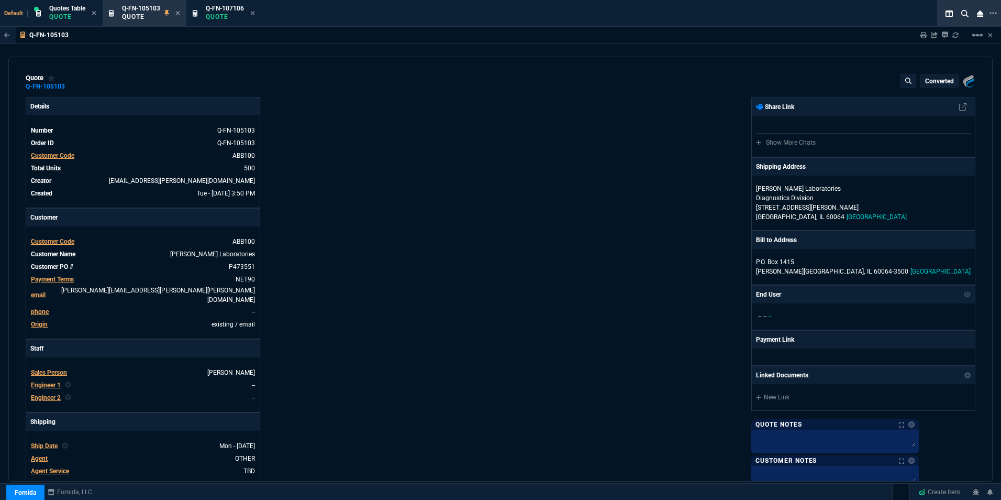
type input "42"
type input "194"
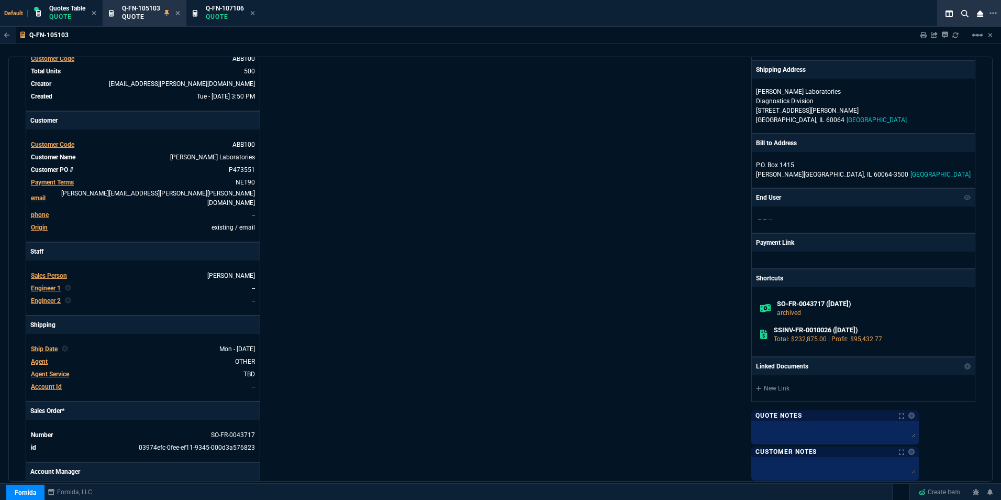
scroll to position [209, 0]
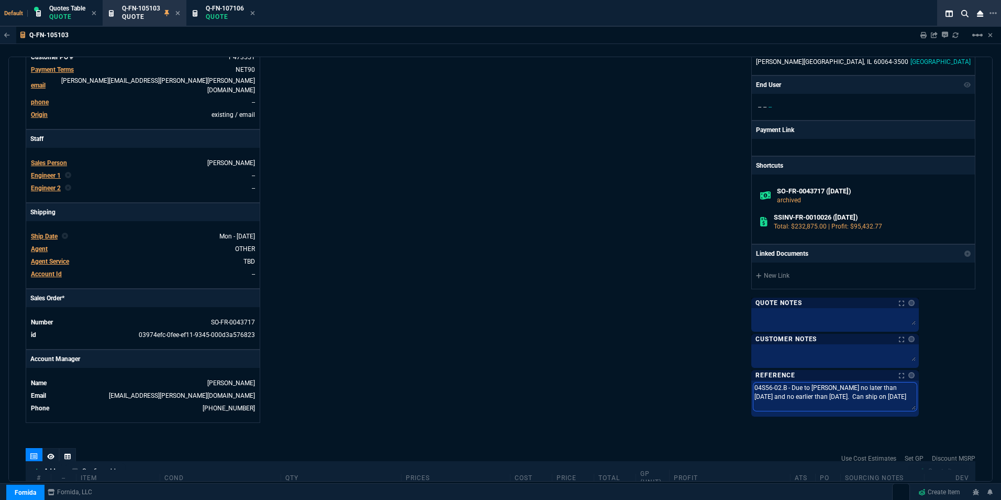
drag, startPoint x: 806, startPoint y: 389, endPoint x: 935, endPoint y: 396, distance: 129.0
click at [917, 396] on textarea "04S56-02.B - Due to [PERSON_NAME] no later than [DATE] and no earlier than [DAT…" at bounding box center [834, 396] width 163 height 28
click at [213, 6] on span "Q-FN-107106" at bounding box center [225, 8] width 38 height 7
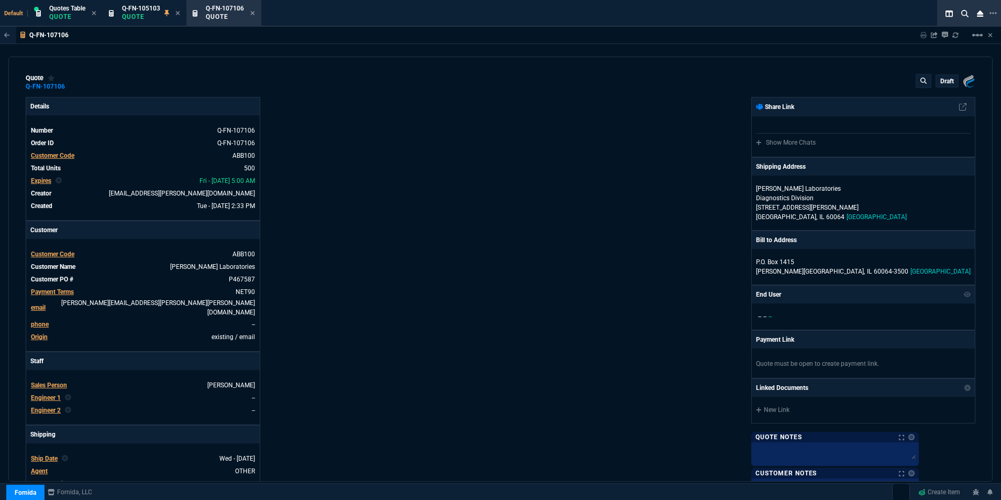
type input "42"
type input "194"
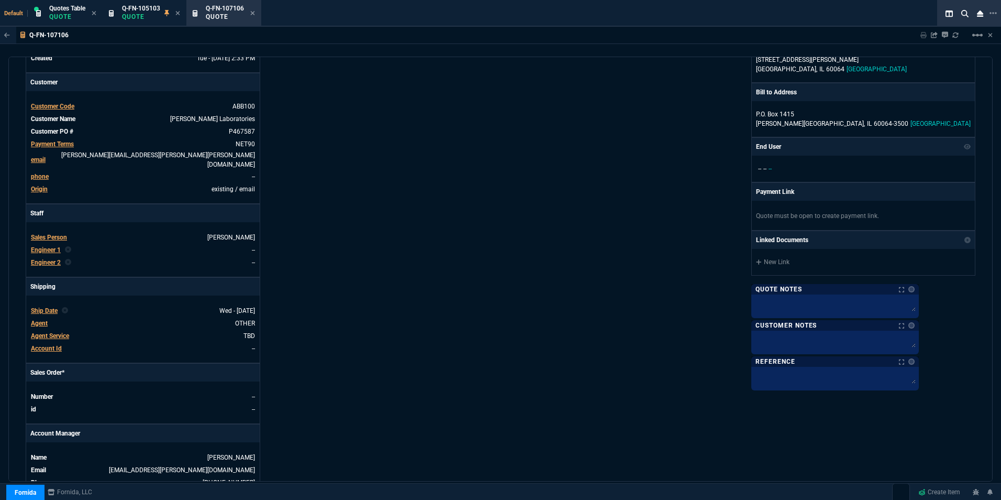
scroll to position [157, 0]
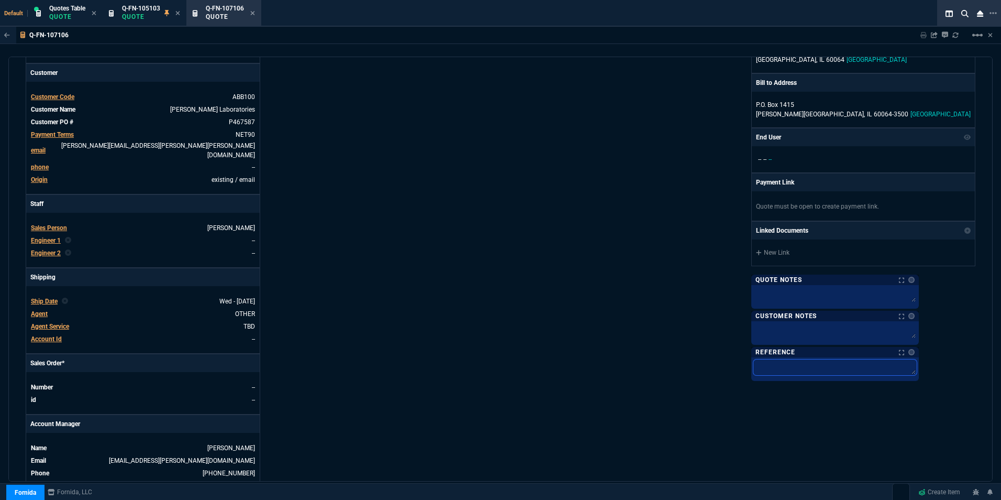
click at [824, 366] on textarea at bounding box center [834, 367] width 163 height 16
paste textarea "04S56-02.B - Due to [PERSON_NAME] no later than [DATE] and no earlier than [DAT…"
type textarea "04S56-02.B - Due to [PERSON_NAME] no later than [DATE] and no earlier than [DAT…"
drag, startPoint x: 919, startPoint y: 364, endPoint x: 941, endPoint y: 362, distance: 22.1
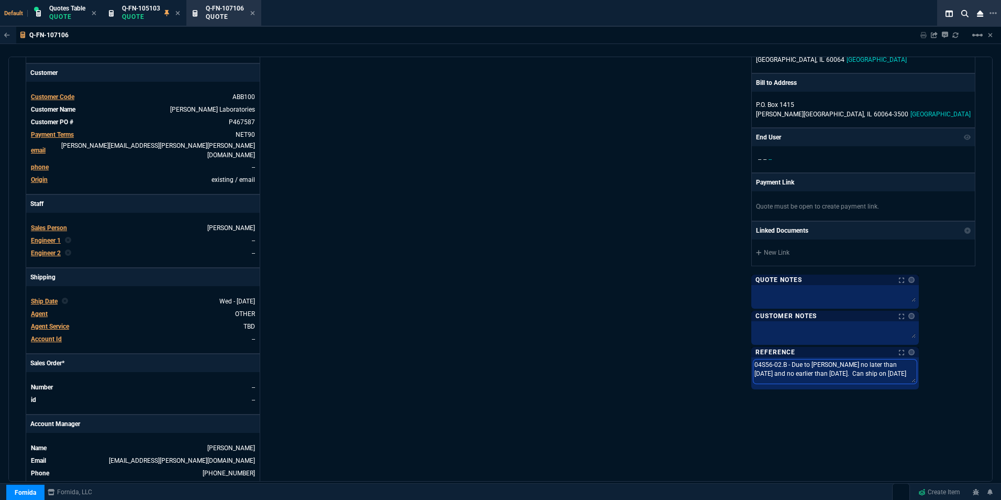
click at [917, 362] on textarea "04S56-02.B - Due to [PERSON_NAME] no later than [DATE] and no earlier than [DAT…" at bounding box center [834, 371] width 163 height 24
type textarea "04S56-02.B - Due to [PERSON_NAME] no later than 4 and no earlier than [DATE]. C…"
type textarea "04S56-02.B - Due to [PERSON_NAME] no later than 4/ and no earlier than [DATE]. …"
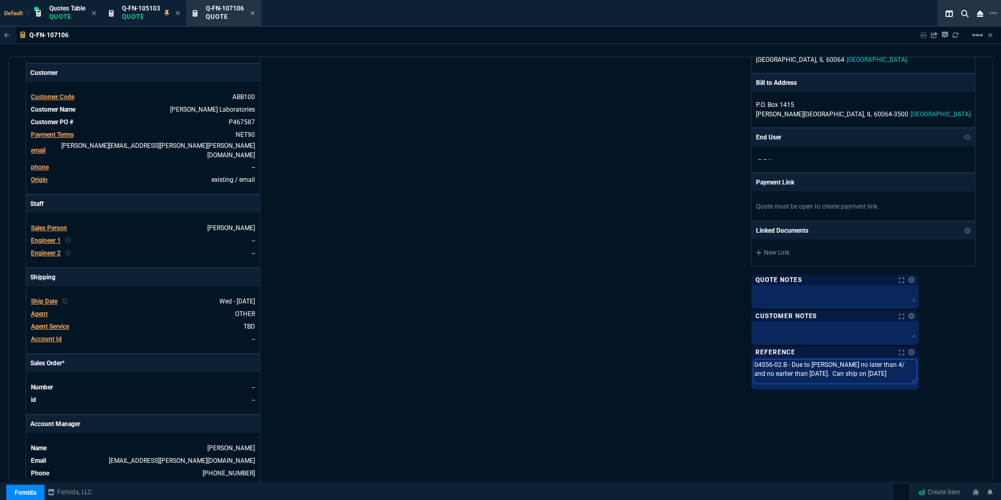
type textarea "04S56-02.B - Due to [PERSON_NAME] no later than 4/1 and no earlier than [DATE].…"
type textarea "04S56-02.B - Due to [PERSON_NAME] no later than 4/16 and no earlier than [DATE]…"
type textarea "04S56-02.B - Due to [PERSON_NAME] no later than 4/16/ and no earlier than [DATE…"
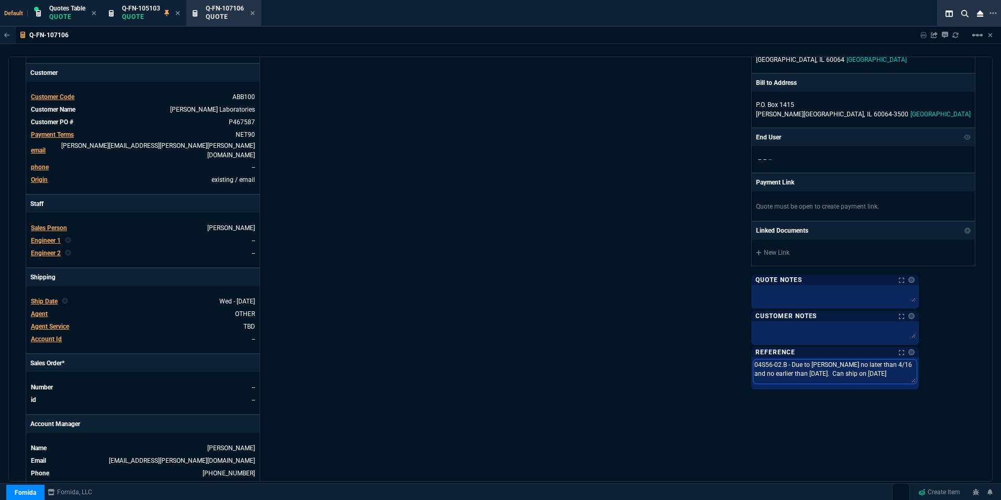
type textarea "04S56-02.B - Due to [PERSON_NAME] no later than 4/16/ and no earlier than [DATE…"
type textarea "04S56-02.B - Due to [PERSON_NAME] no later than 4/16/2 and no earlier than [DAT…"
type textarea "04S56-02.B - Due to [PERSON_NAME] no later than [DATE] and no earlier than [DAT…"
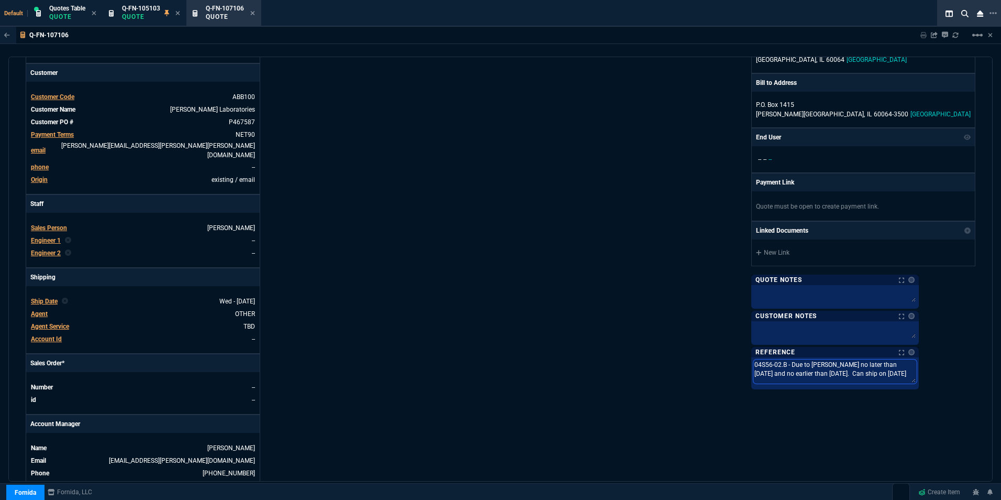
drag, startPoint x: 838, startPoint y: 373, endPoint x: 862, endPoint y: 373, distance: 23.6
click at [862, 373] on textarea "04S56-02.B - Due to [PERSON_NAME] no later than [DATE] and no earlier than [DAT…" at bounding box center [834, 371] width 163 height 24
type textarea "04S56-02.B - Due to [PERSON_NAME] no later than [DATE] and no earlier than 4. C…"
type textarea "04S56-02.B - Due to [PERSON_NAME] no later than [DATE] and no earlier than 4/. …"
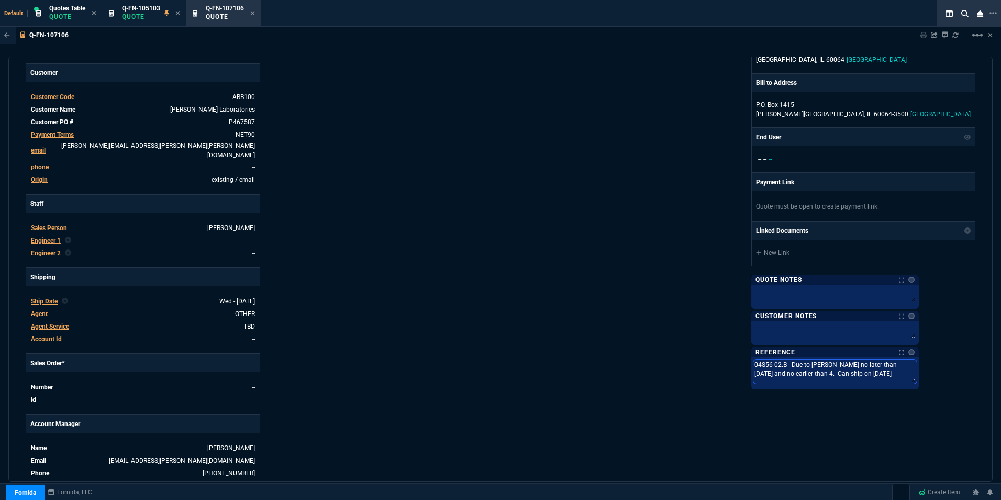
type textarea "04S56-02.B - Due to [PERSON_NAME] no later than [DATE] and no earlier than 4/. …"
type textarea "04S56-02.B - Due to [PERSON_NAME] no later than [DATE] and no earlier than 4/1.…"
type textarea "04S56-02.B - Due to [PERSON_NAME] no later than [DATE] and no earlier than 4/10…"
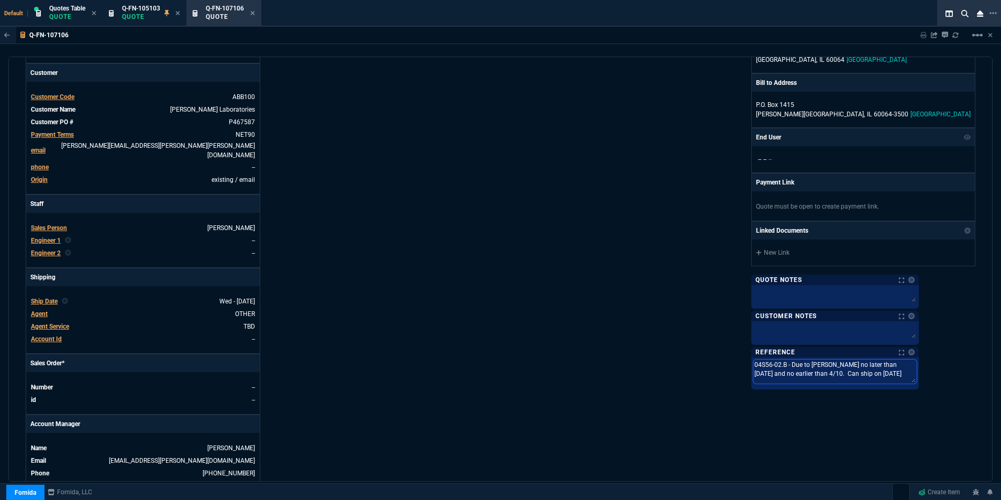
type textarea "04S56-02.B - Due to [PERSON_NAME] no later than [DATE] and no earlier than 4/10…"
type textarea "04S56-02.B - Due to [PERSON_NAME] no later than [DATE] and no earlier than [DAT…"
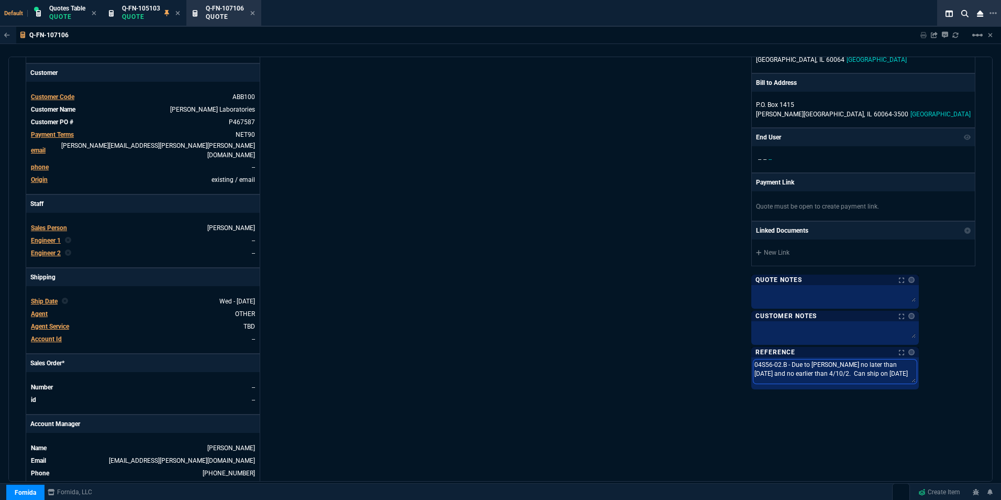
type textarea "04S56-02.B - Due to [PERSON_NAME] no later than [DATE] and no earlier than [DAT…"
drag, startPoint x: 902, startPoint y: 373, endPoint x: 922, endPoint y: 374, distance: 20.5
click at [917, 374] on textarea "04S56-02.B - Due to [PERSON_NAME] no later than [DATE] and no earlier than [DAT…" at bounding box center [834, 371] width 163 height 24
type textarea "04S56-02.B - Due to [PERSON_NAME] no later than [DATE] and no earlier than [DAT…"
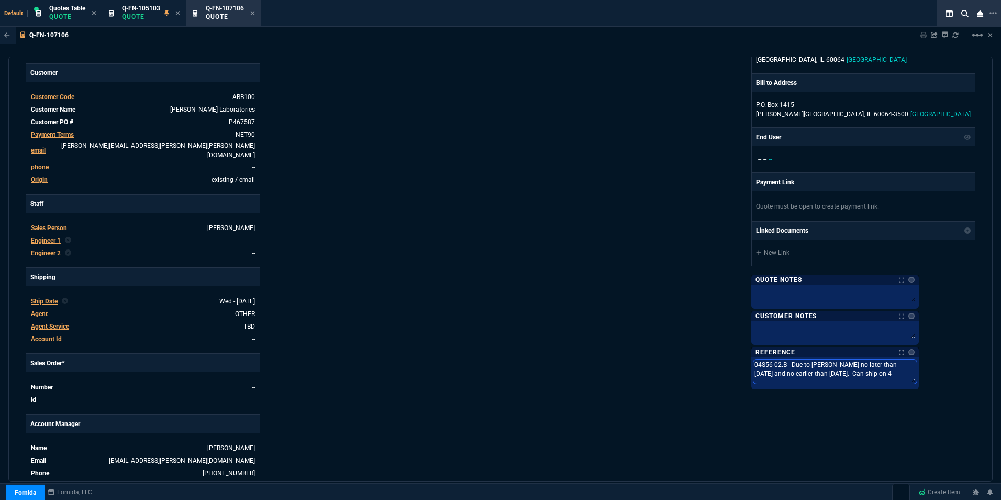
type textarea "04S56-02.B - Due to [PERSON_NAME] no later than [DATE] and no earlier than [DAT…"
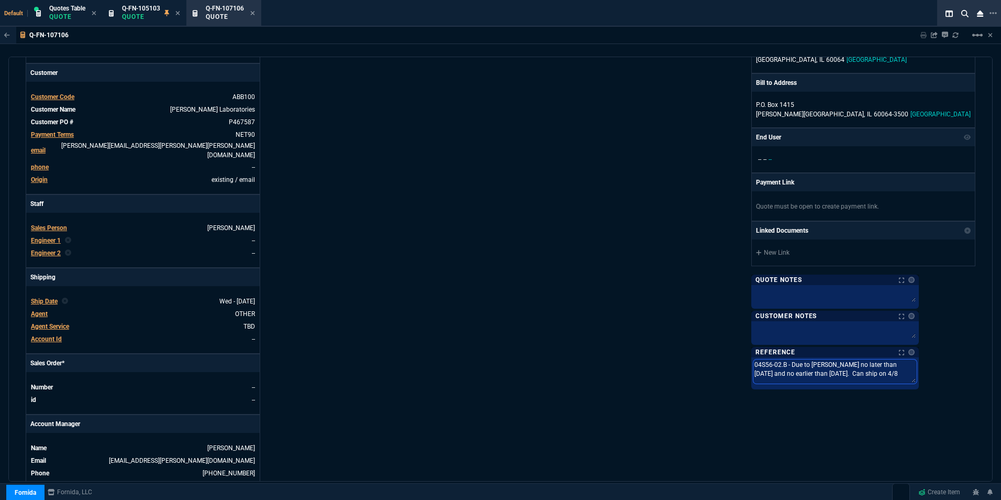
type textarea "04S56-02.B - Due to [PERSON_NAME] no later than [DATE] and no earlier than [DAT…"
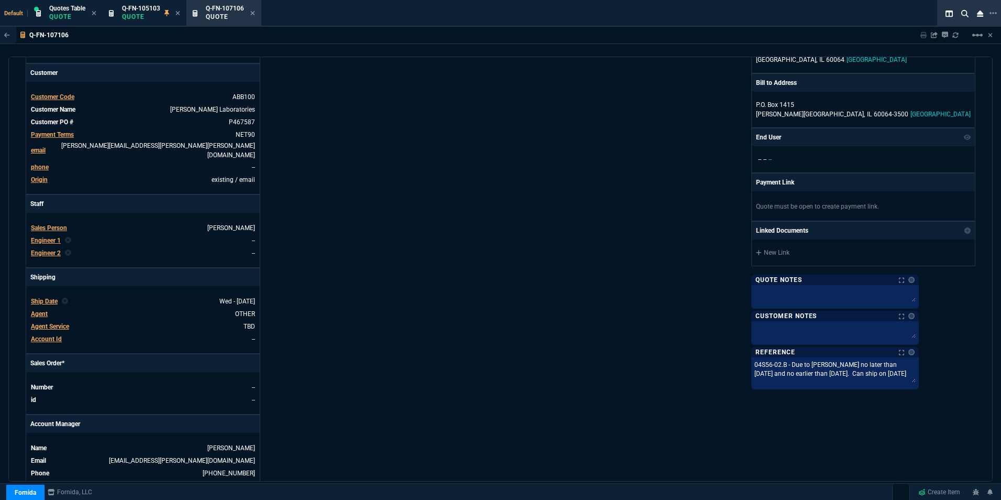
click at [549, 338] on div "Fornida, LLC [STREET_ADDRESS] Share Link Show More Chats Shipping Address [PERS…" at bounding box center [738, 214] width 475 height 548
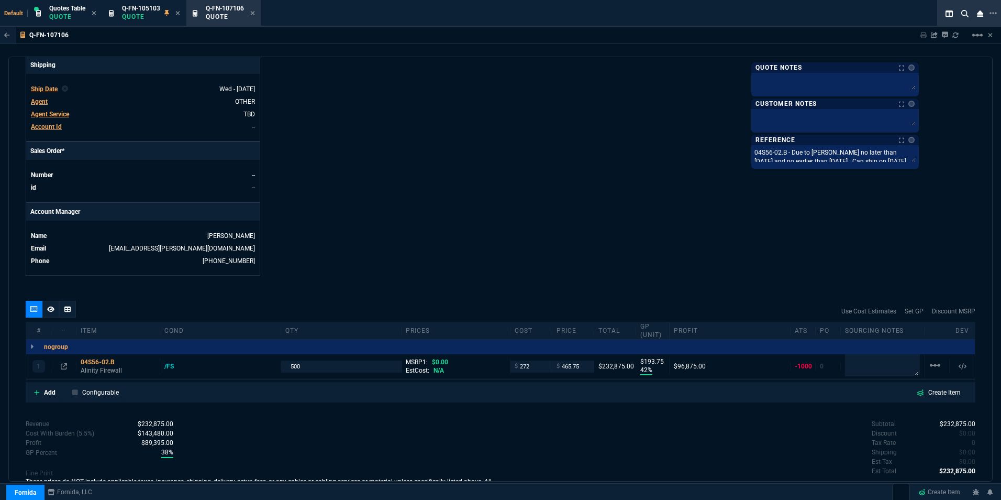
scroll to position [354, 0]
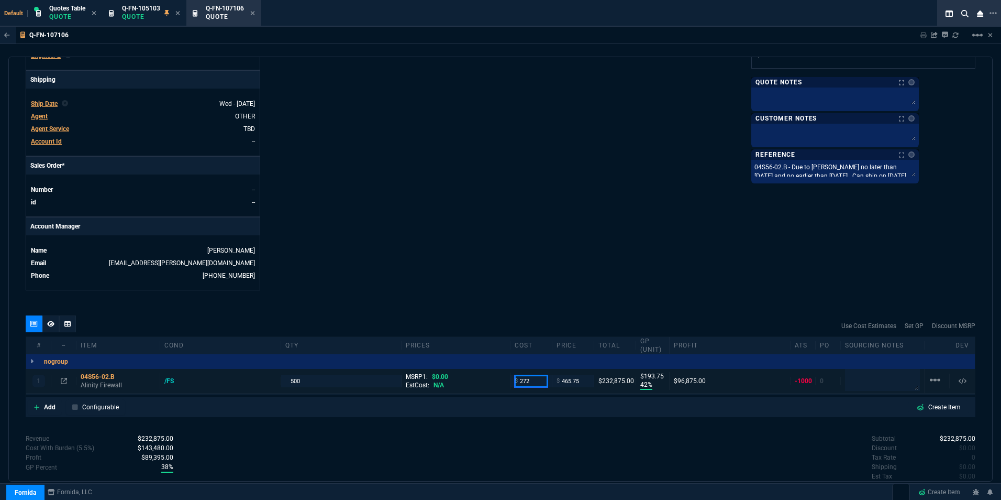
drag, startPoint x: 520, startPoint y: 372, endPoint x: 528, endPoint y: 373, distance: 7.9
click at [528, 375] on input "272" at bounding box center [531, 381] width 33 height 12
type input "40"
click at [706, 252] on div "Fornida, LLC [STREET_ADDRESS] Share Link Show More Chats Shipping Address [PERS…" at bounding box center [738, 16] width 475 height 548
type input "40"
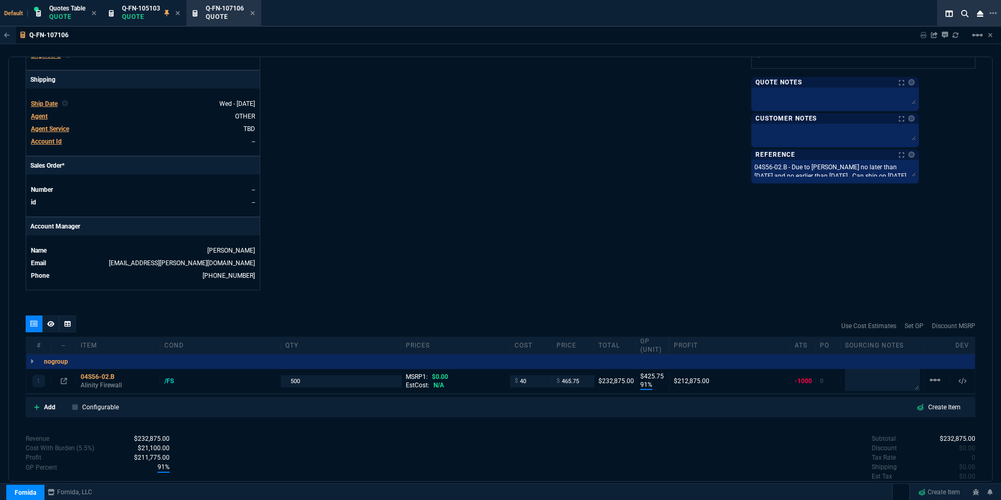
type input "91"
type input "426"
drag, startPoint x: 523, startPoint y: 375, endPoint x: 513, endPoint y: 378, distance: 10.7
click at [515, 378] on div "$ 40" at bounding box center [531, 381] width 33 height 12
type input "240"
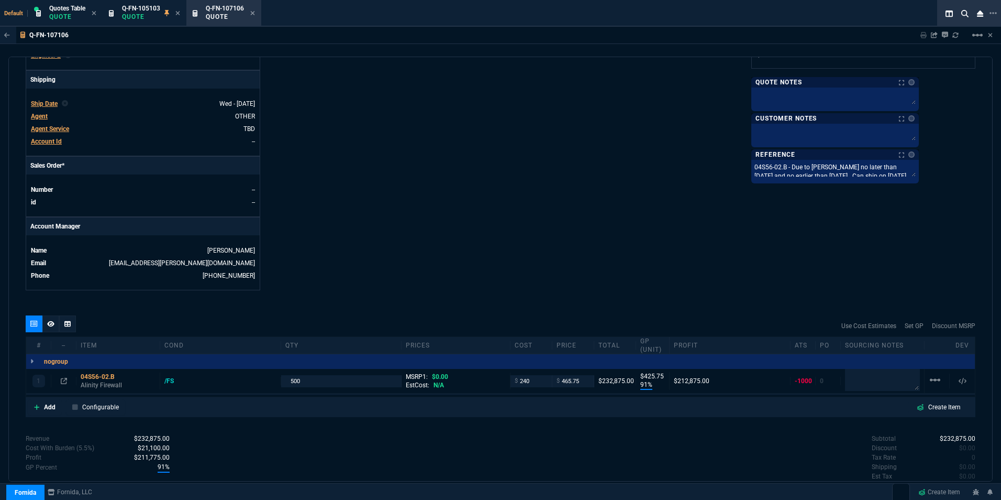
click at [564, 239] on div "Fornida, LLC [STREET_ADDRESS] Share Link Show More Chats Shipping Address [PERS…" at bounding box center [738, 16] width 475 height 548
type input "240"
type input "48"
type input "226"
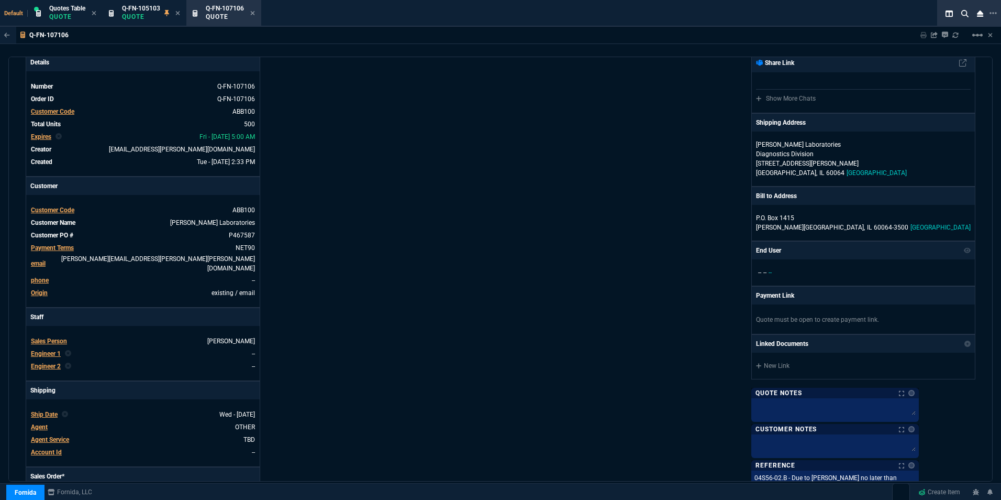
scroll to position [40, 0]
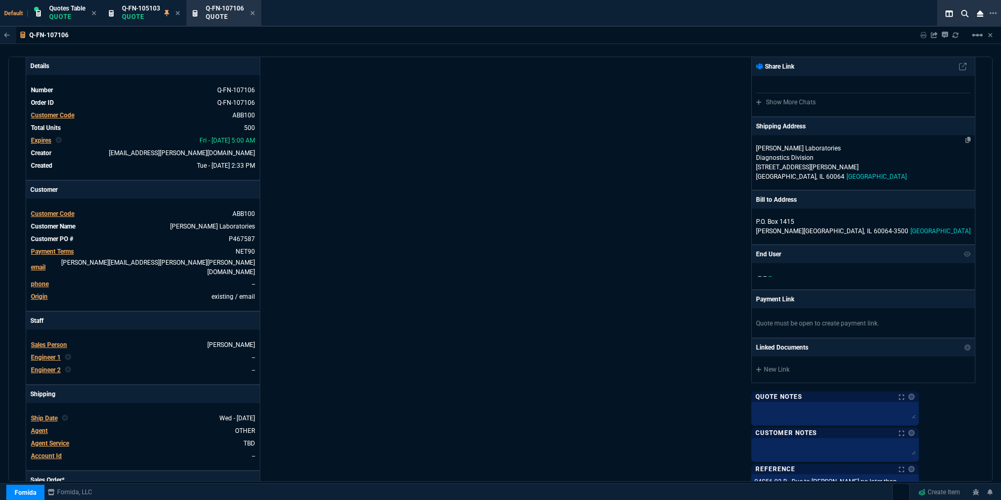
click at [830, 163] on p "[STREET_ADDRESS][PERSON_NAME]" at bounding box center [863, 166] width 215 height 9
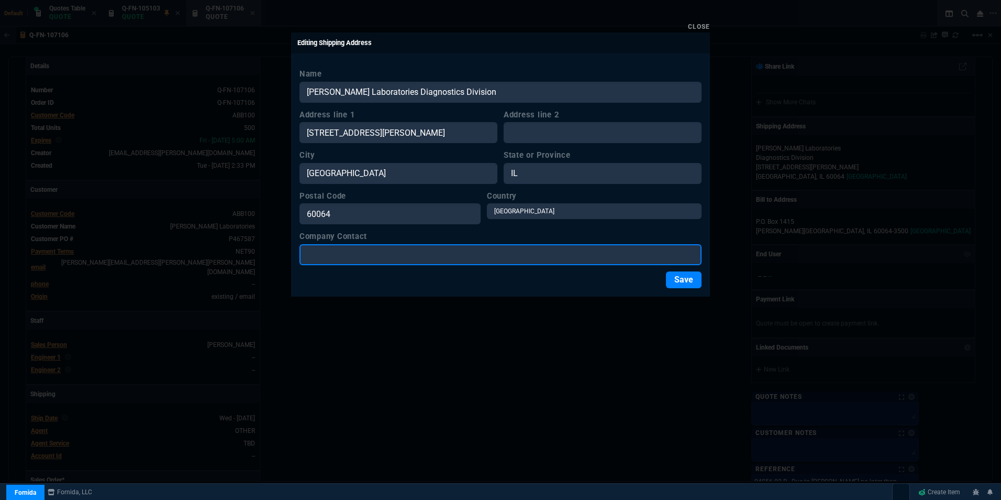
click at [386, 251] on input "Company Contact" at bounding box center [500, 254] width 402 height 21
paste input "LC - MAIN INVENTORY"
type input "LC - MAIN INVENTORY"
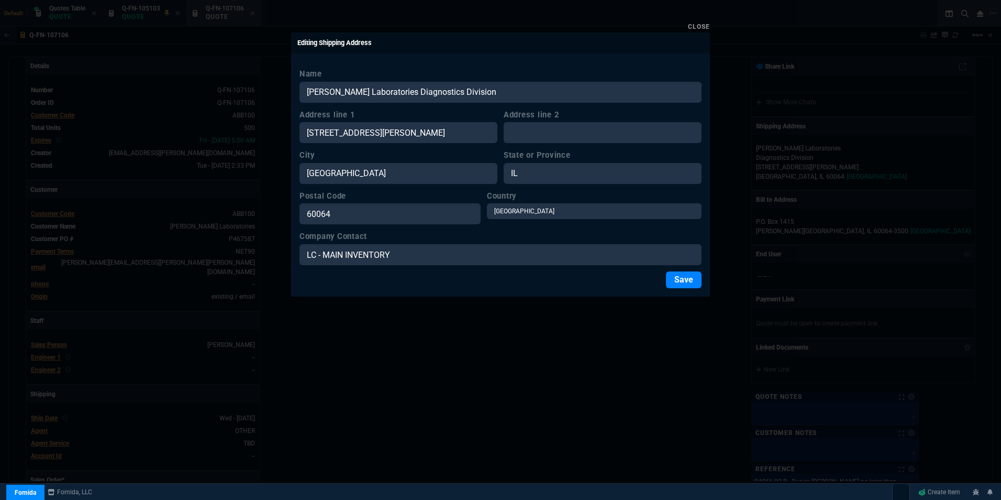
click at [589, 282] on div "Save" at bounding box center [500, 279] width 402 height 17
click at [687, 277] on button "Save" at bounding box center [684, 279] width 36 height 17
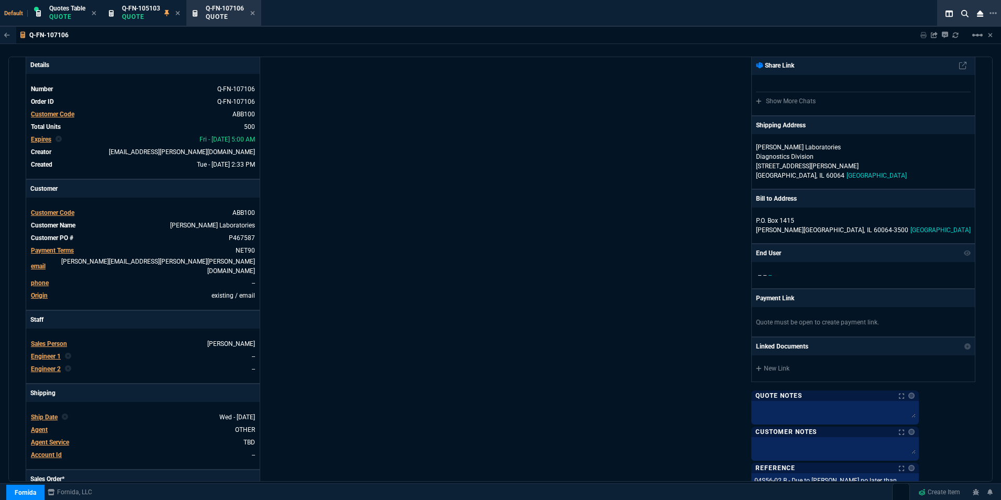
scroll to position [0, 0]
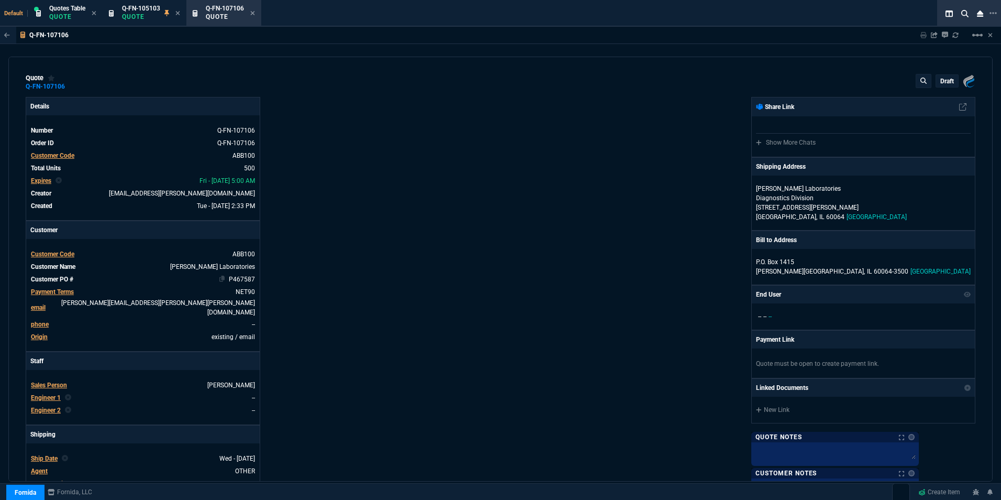
drag, startPoint x: 217, startPoint y: 281, endPoint x: 196, endPoint y: 279, distance: 21.1
click at [219, 281] on icon at bounding box center [222, 278] width 6 height 6
drag, startPoint x: 208, startPoint y: 130, endPoint x: 199, endPoint y: 138, distance: 11.1
click at [208, 130] on icon at bounding box center [211, 130] width 6 height 6
drag, startPoint x: 218, startPoint y: 278, endPoint x: 99, endPoint y: 276, distance: 118.9
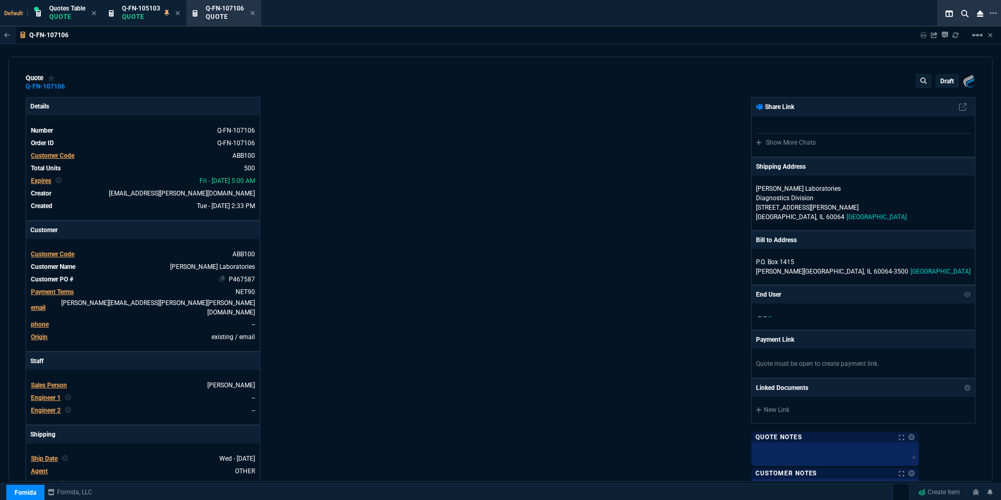
click at [219, 278] on icon at bounding box center [222, 278] width 6 height 6
drag, startPoint x: 253, startPoint y: 16, endPoint x: 246, endPoint y: 15, distance: 6.8
click at [253, 16] on icon at bounding box center [252, 13] width 5 height 6
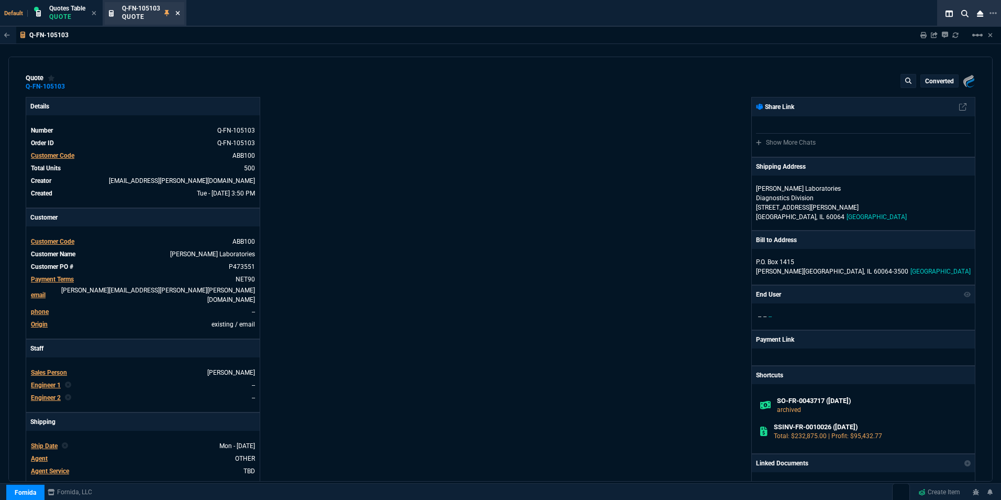
type input "42"
type input "194"
click at [179, 10] on icon at bounding box center [177, 13] width 5 height 6
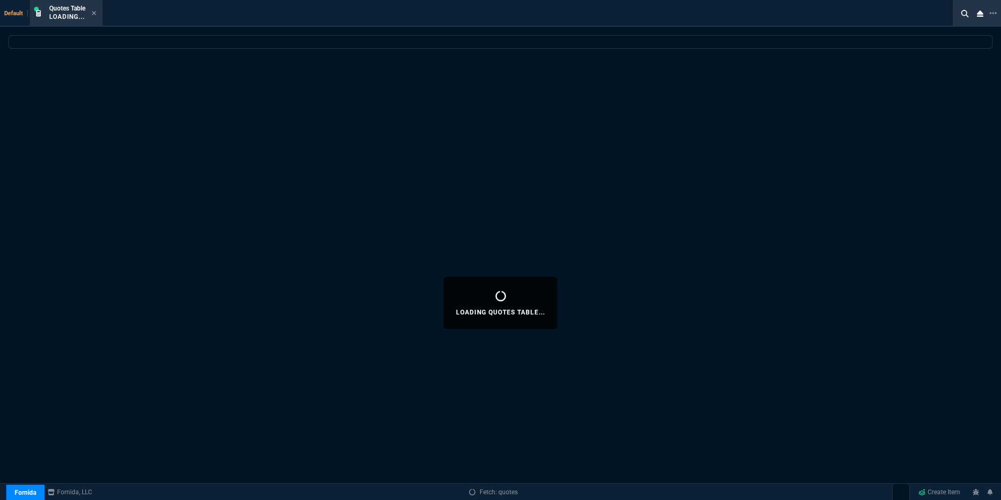
select select
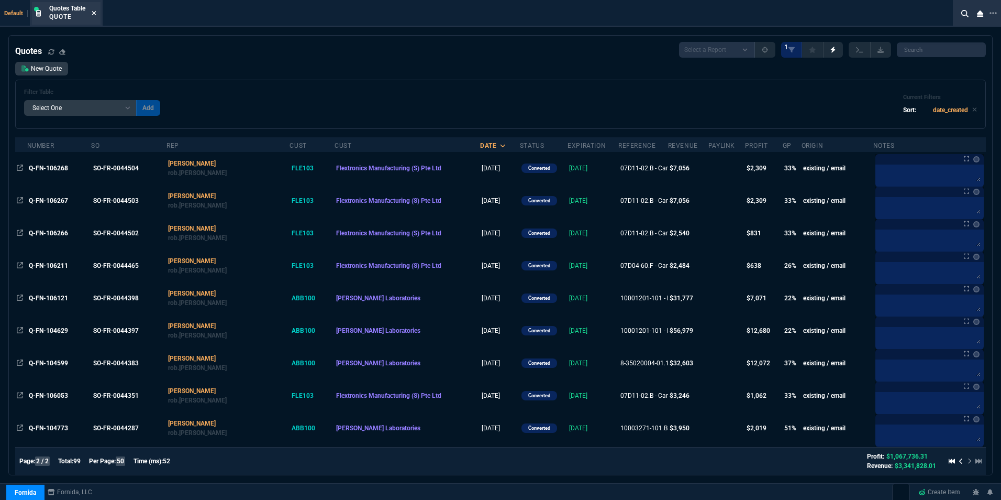
click at [94, 14] on icon at bounding box center [94, 13] width 4 height 4
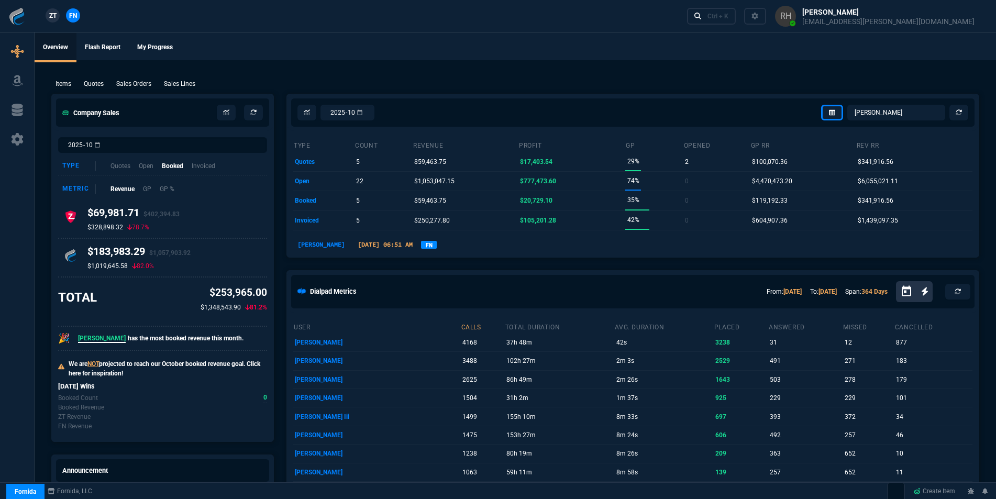
click at [98, 82] on p "Quotes" at bounding box center [94, 83] width 20 height 9
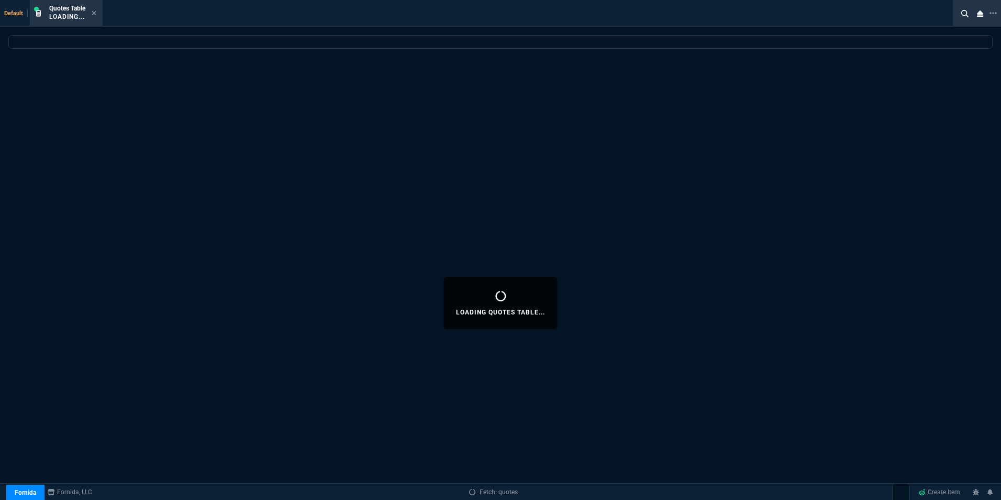
select select
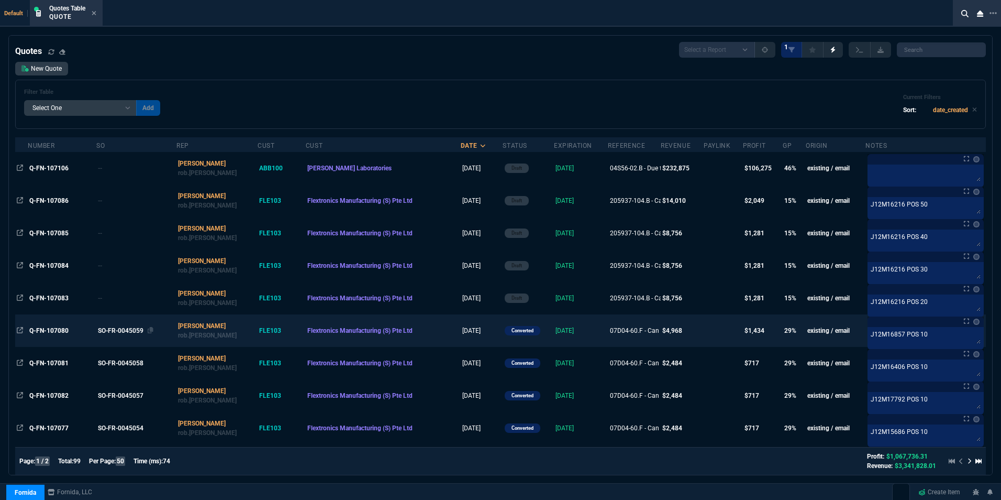
click at [121, 326] on div "SO-FR-0045059" at bounding box center [135, 330] width 74 height 9
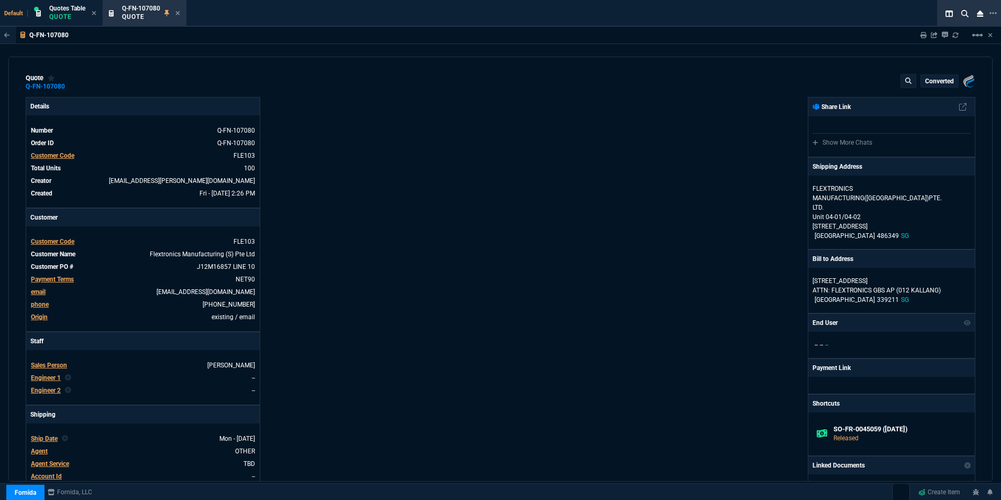
type input "33"
type input "16"
click at [176, 10] on icon at bounding box center [177, 13] width 5 height 6
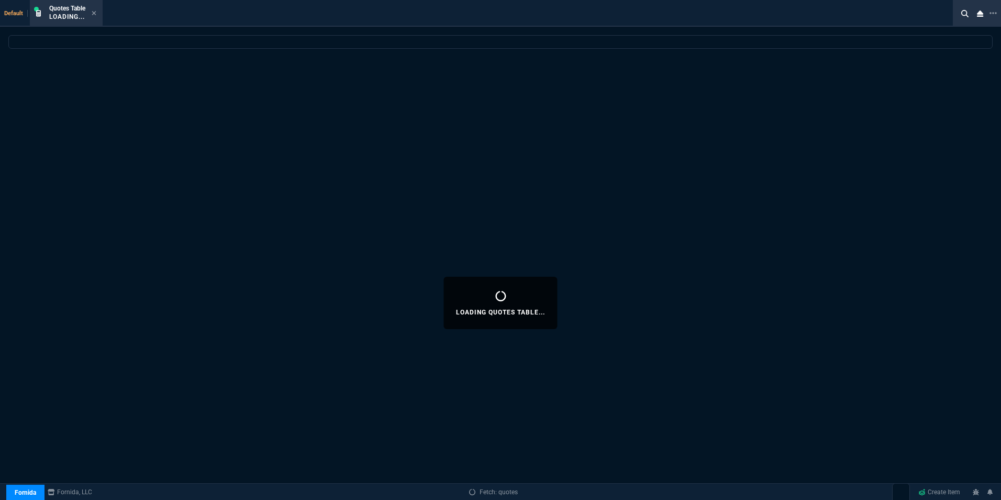
select select
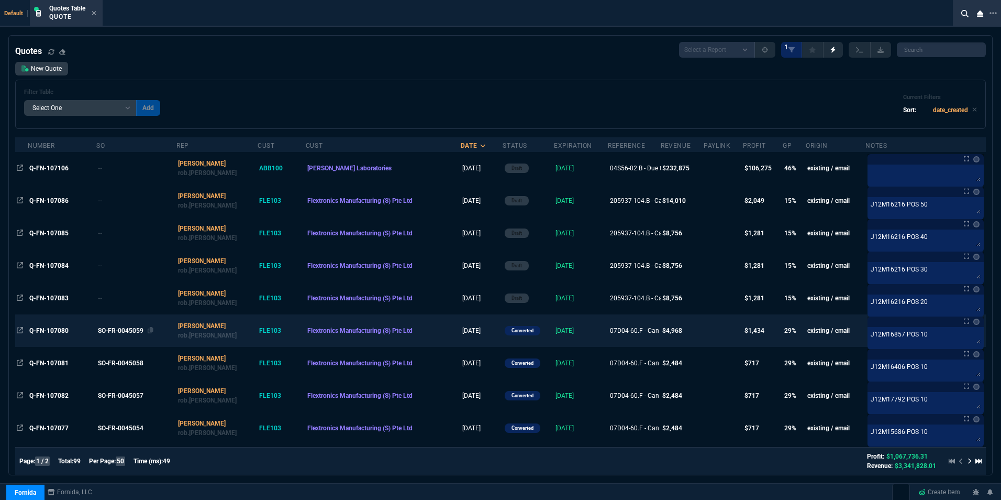
click at [135, 331] on div "SO-FR-0045059" at bounding box center [135, 330] width 74 height 9
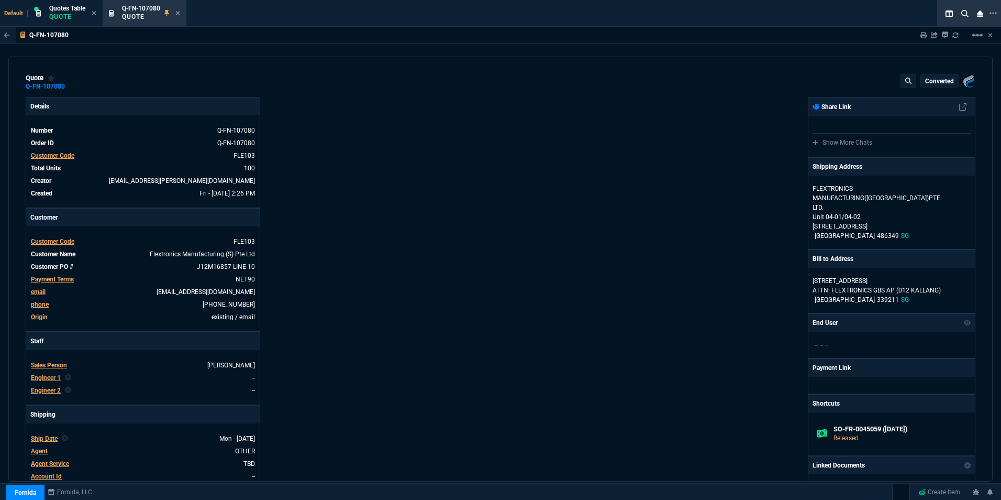
type input "33"
type input "16"
drag, startPoint x: 230, startPoint y: 264, endPoint x: 243, endPoint y: 264, distance: 13.1
click at [243, 264] on link "J12M16857 LINE 10" at bounding box center [225, 266] width 60 height 9
click at [366, 228] on div "Details Number Q-FN-107080 Order ID Q-FN-107080 Customer Code FLE103 Total Unit…" at bounding box center [263, 361] width 475 height 528
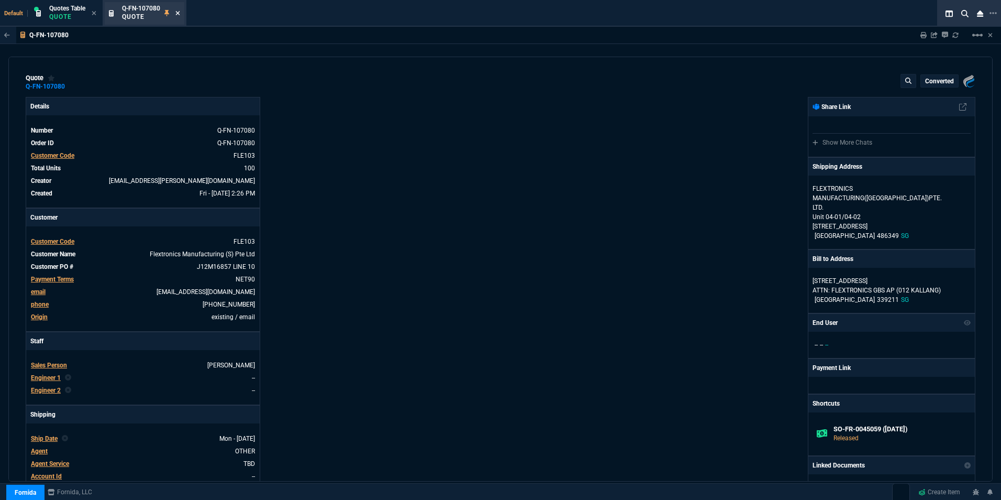
click at [179, 14] on icon at bounding box center [178, 13] width 4 height 4
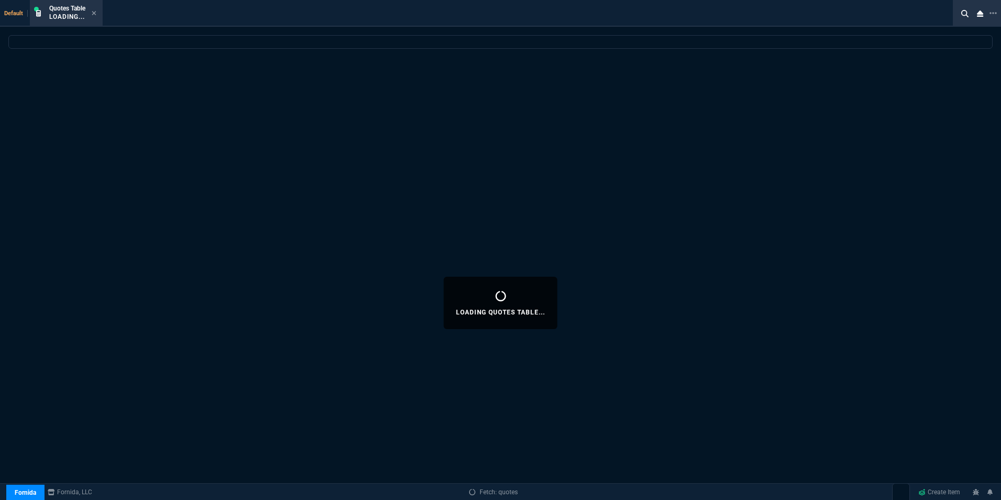
select select
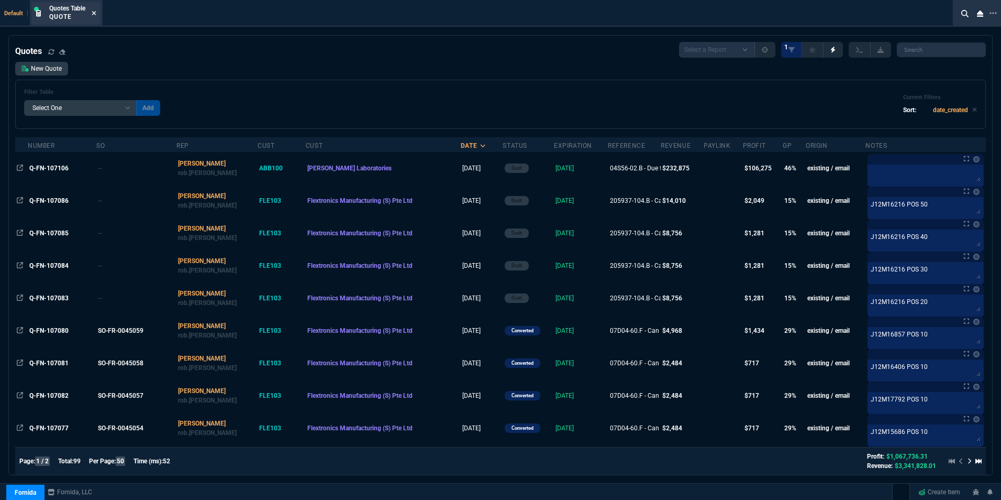
click at [94, 13] on icon at bounding box center [94, 13] width 5 height 6
